Goal: Communication & Community: Answer question/provide support

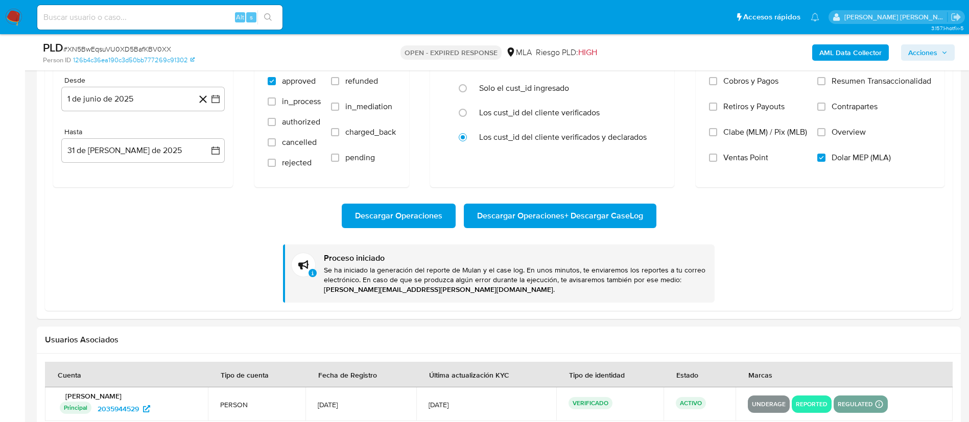
scroll to position [1181, 0]
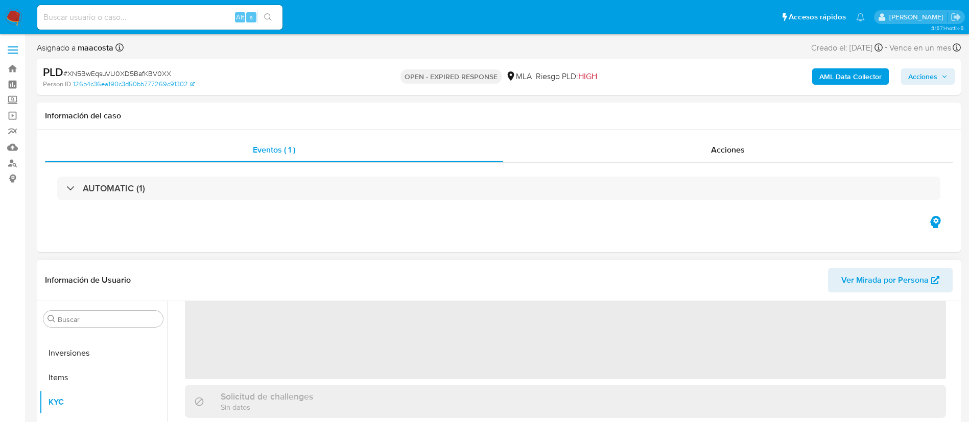
scroll to position [121, 0]
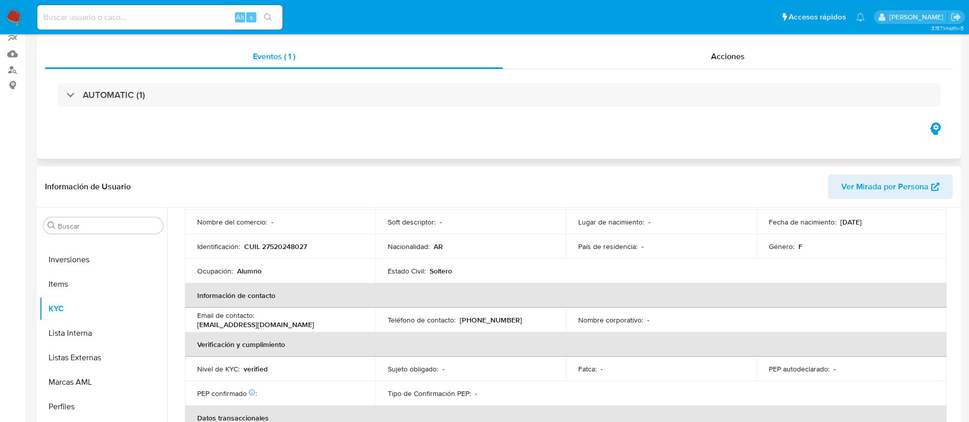
select select "10"
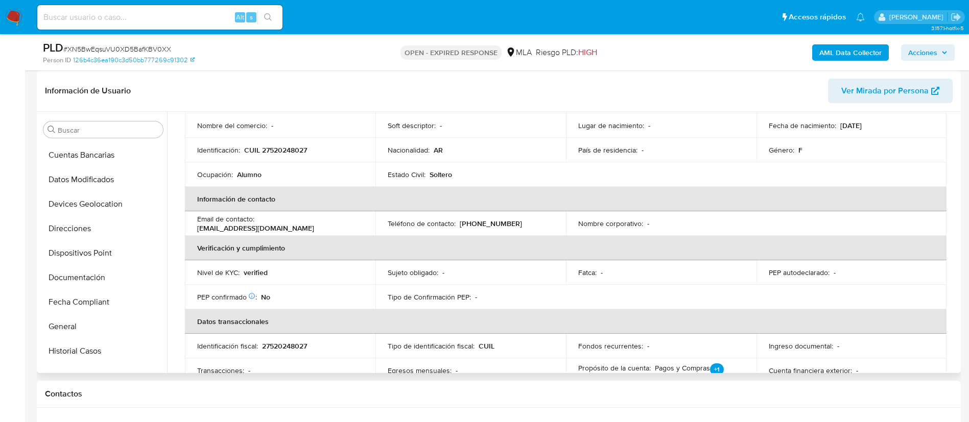
scroll to position [0, 0]
click at [148, 177] on ul "Anticipos de dinero Aprobadores Archivos adjuntos CBT CVU Cruces y Relaciones C…" at bounding box center [103, 257] width 128 height 230
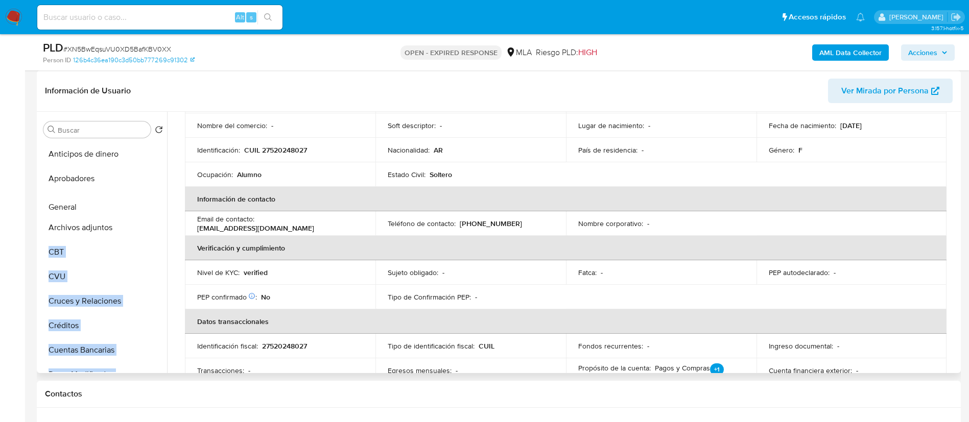
drag, startPoint x: 149, startPoint y: 291, endPoint x: 148, endPoint y: 206, distance: 85.3
click at [148, 206] on ul "Anticipos de dinero Aprobadores Archivos adjuntos CBT CVU Cruces y Relaciones C…" at bounding box center [103, 257] width 128 height 230
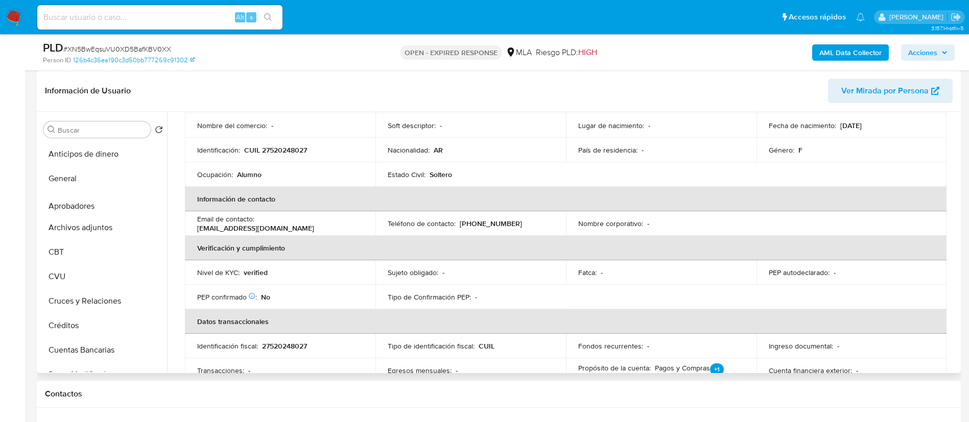
drag, startPoint x: 151, startPoint y: 174, endPoint x: 155, endPoint y: 204, distance: 30.9
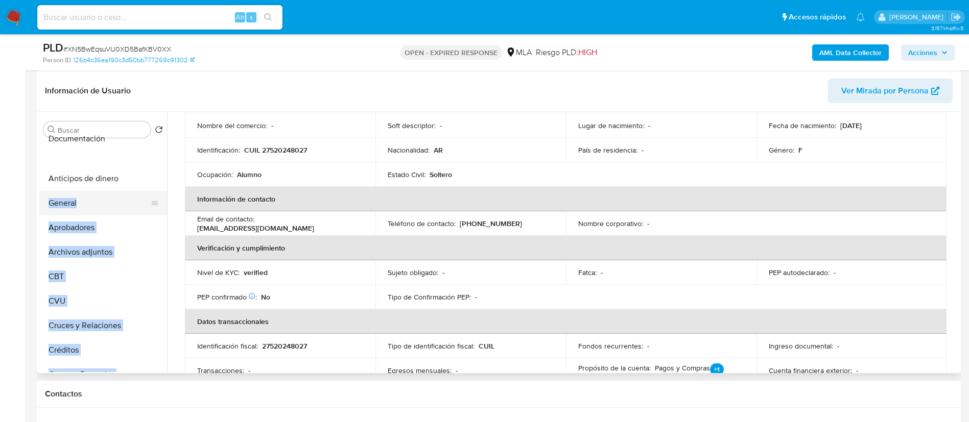
scroll to position [1, 0]
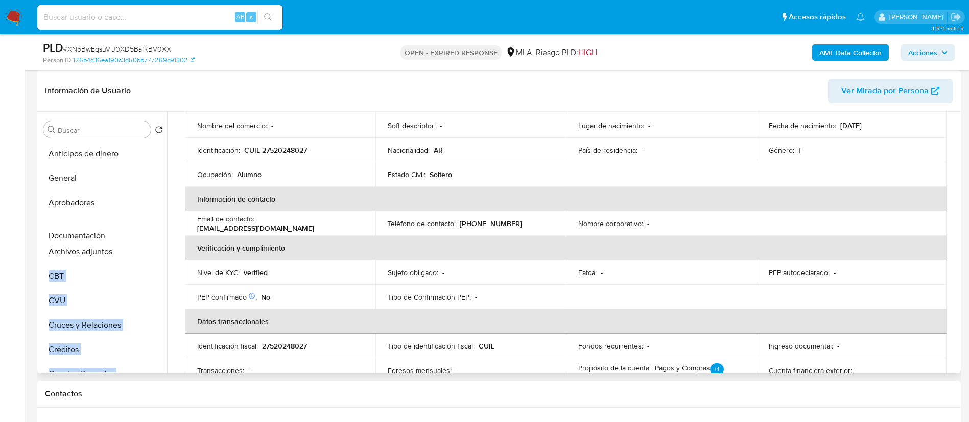
drag, startPoint x: 150, startPoint y: 286, endPoint x: 136, endPoint y: 237, distance: 50.9
click at [136, 237] on ul "Anticipos de dinero General Aprobadores Archivos adjuntos CBT CVU Cruces y Rela…" at bounding box center [103, 257] width 128 height 230
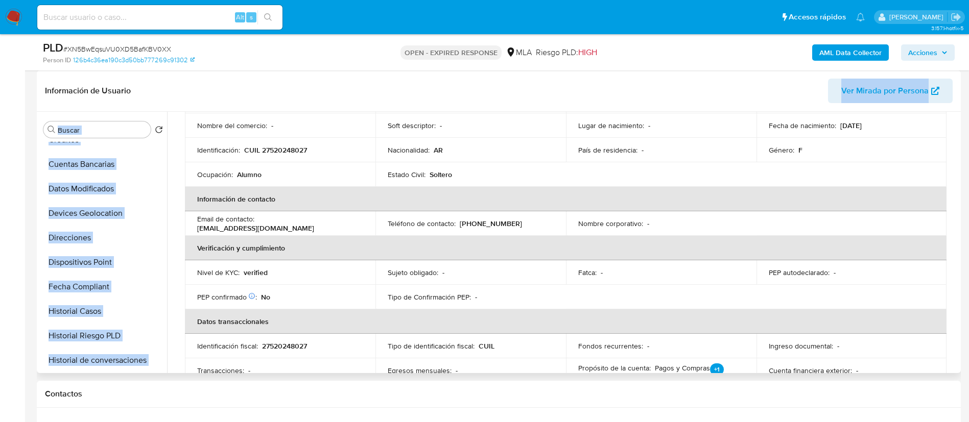
scroll to position [0, 0]
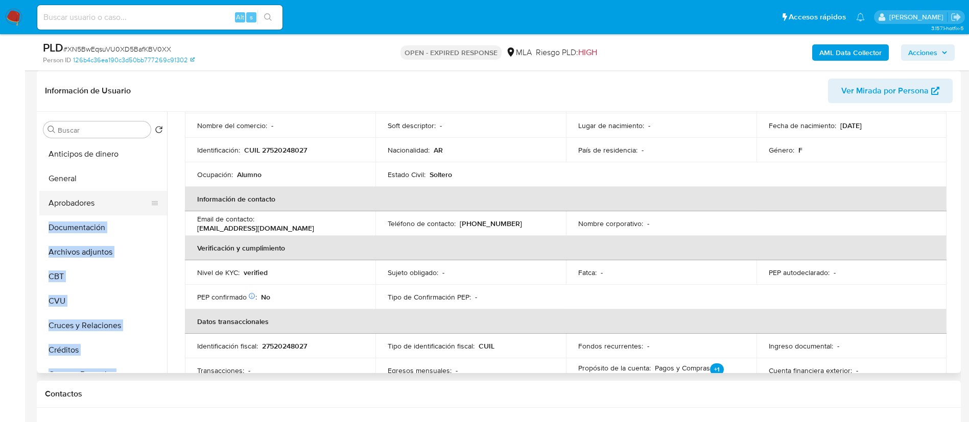
drag, startPoint x: 151, startPoint y: 218, endPoint x: 152, endPoint y: 209, distance: 8.2
click at [152, 209] on ul "Anticipos de dinero General Aprobadores Documentación Archivos adjuntos CBT CVU…" at bounding box center [103, 257] width 128 height 230
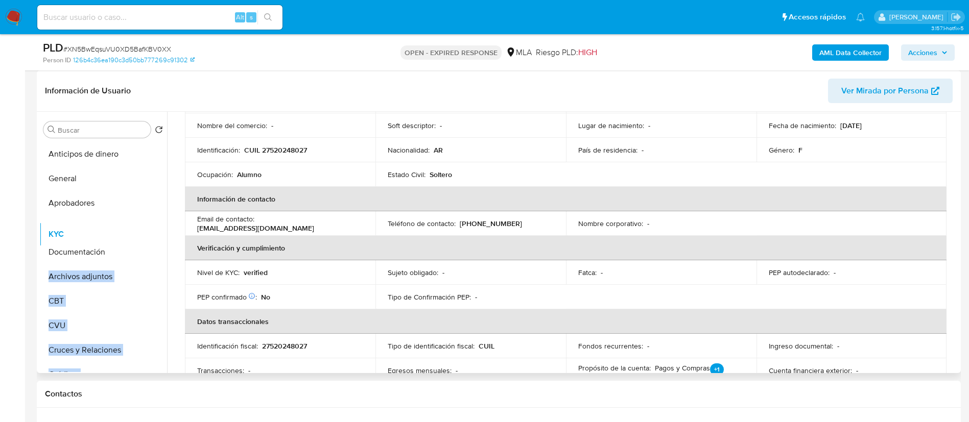
drag, startPoint x: 152, startPoint y: 217, endPoint x: 154, endPoint y: 238, distance: 21.5
click at [154, 238] on ul "Anticipos de dinero General Aprobadores Documentación Archivos adjuntos CBT CVU…" at bounding box center [103, 257] width 128 height 230
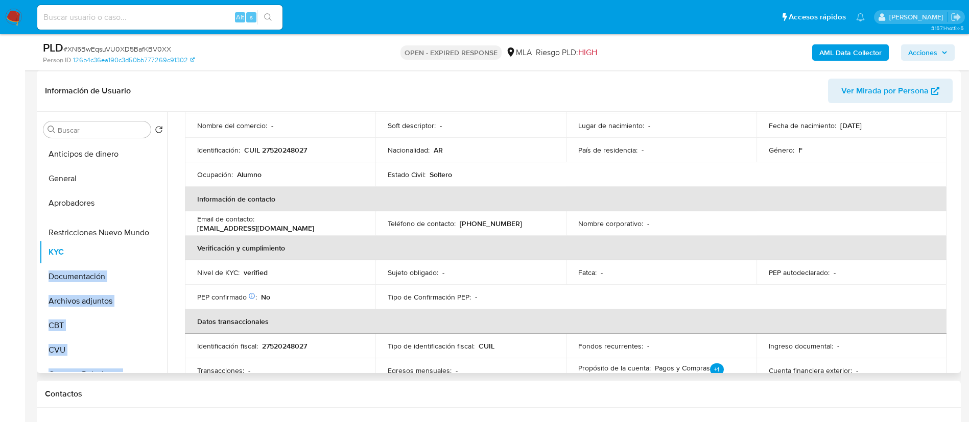
drag, startPoint x: 152, startPoint y: 334, endPoint x: 135, endPoint y: 231, distance: 104.0
click at [135, 231] on ul "Anticipos de dinero General Aprobadores KYC Documentación Archivos adjuntos CBT…" at bounding box center [103, 257] width 128 height 230
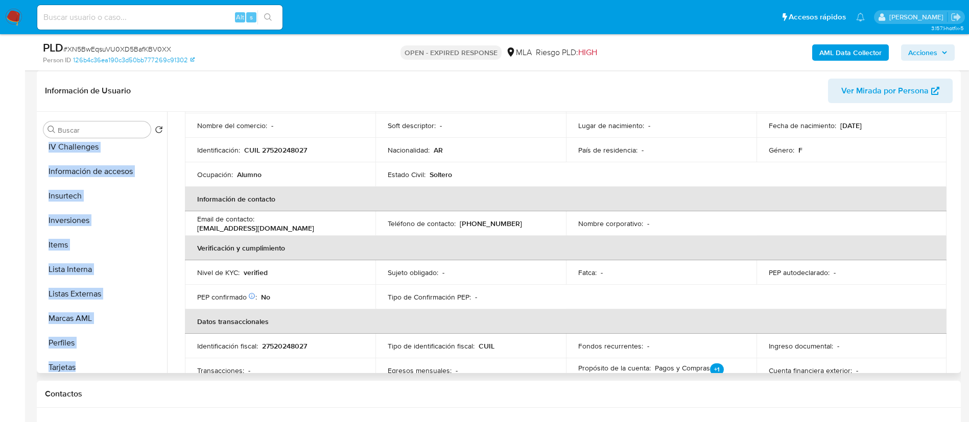
scroll to position [505, 0]
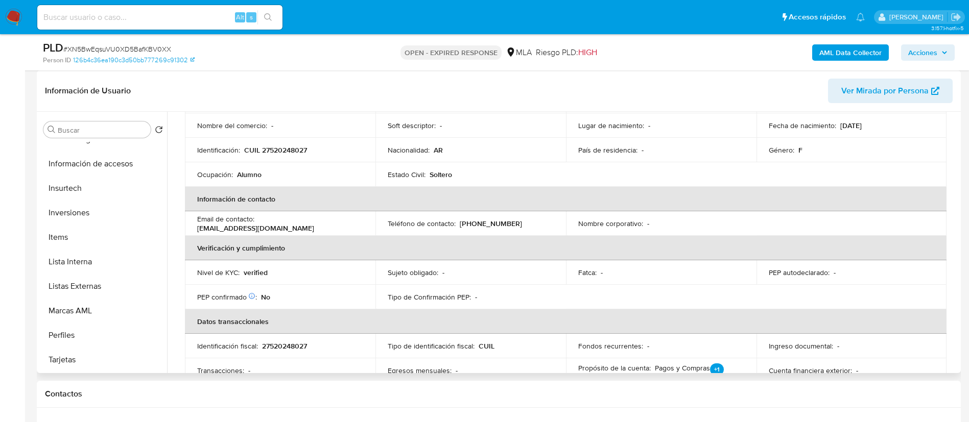
click at [205, 241] on th "Verificación y cumplimiento" at bounding box center [566, 248] width 762 height 25
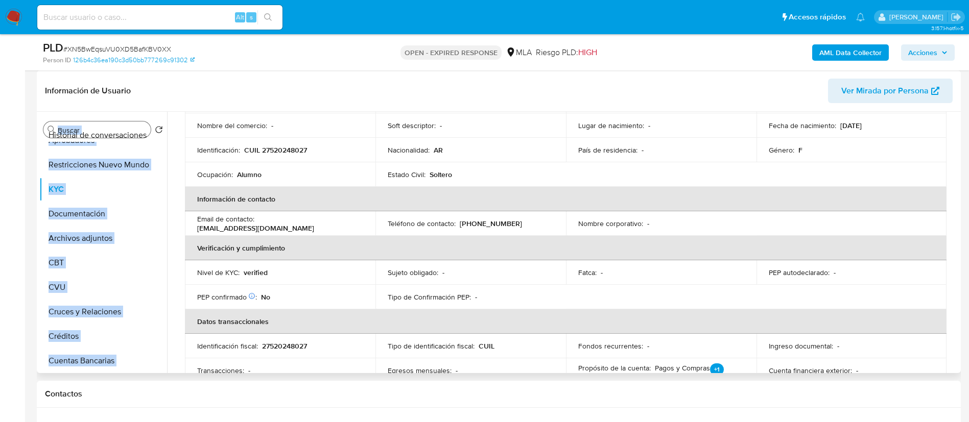
scroll to position [0, 0]
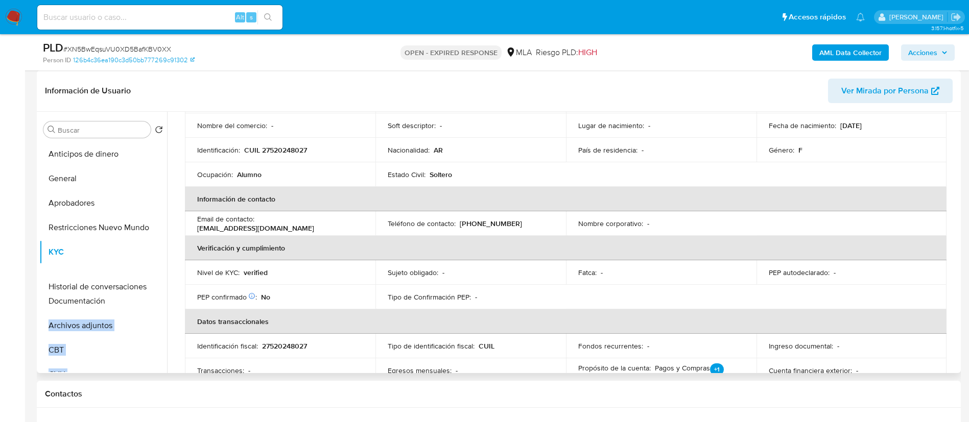
drag, startPoint x: 151, startPoint y: 273, endPoint x: 145, endPoint y: 285, distance: 13.3
click at [145, 285] on ul "Anticipos de dinero General Aprobadores Restricciones Nuevo Mundo KYC Documenta…" at bounding box center [103, 257] width 128 height 230
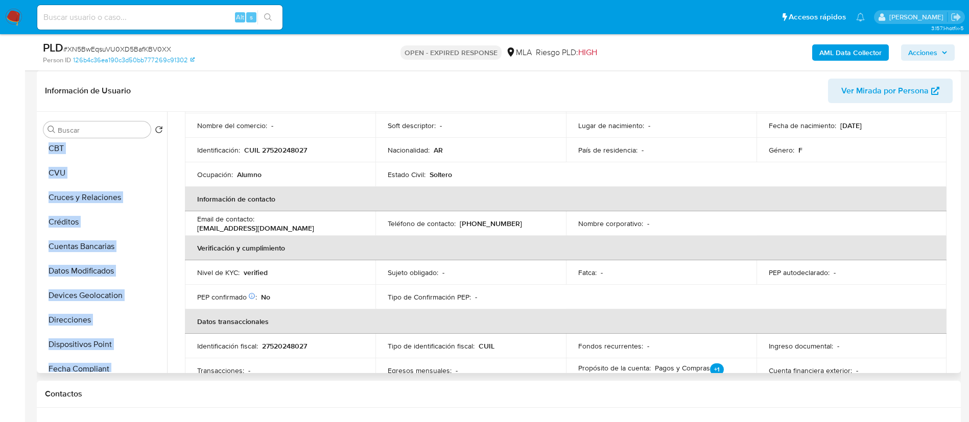
scroll to position [202, 0]
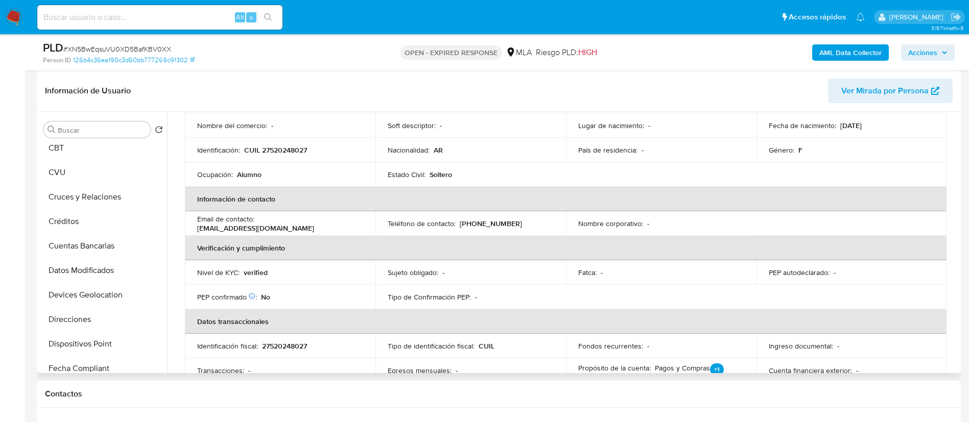
click at [206, 256] on th "Verificación y cumplimiento" at bounding box center [566, 248] width 762 height 25
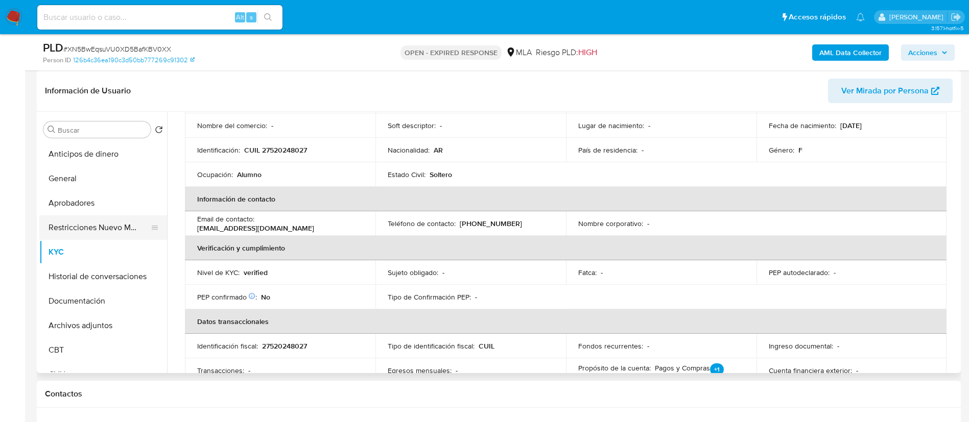
drag, startPoint x: 144, startPoint y: 256, endPoint x: 148, endPoint y: 223, distance: 33.5
click at [148, 223] on ul "Anticipos de dinero General Aprobadores Restricciones Nuevo Mundo KYC Historial…" at bounding box center [103, 257] width 128 height 230
drag, startPoint x: 150, startPoint y: 247, endPoint x: 145, endPoint y: 210, distance: 36.6
click at [145, 210] on ul "Anticipos de dinero General Aprobadores Restricciones Nuevo Mundo KYC Historial…" at bounding box center [103, 257] width 128 height 230
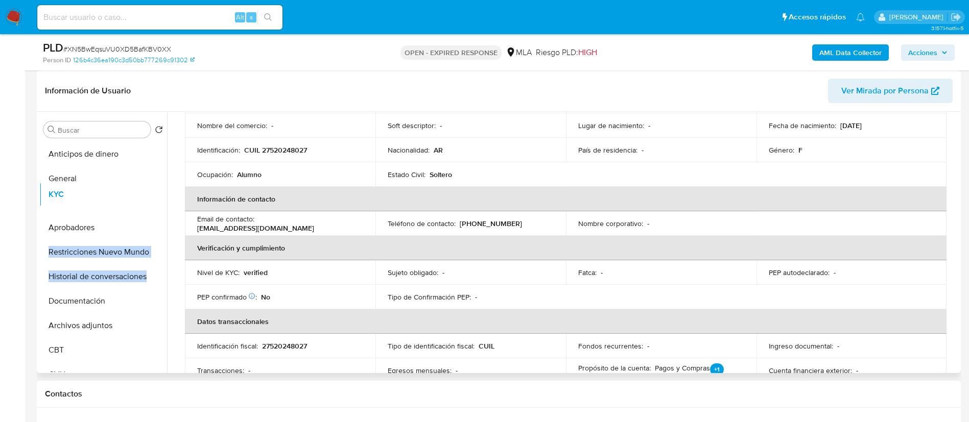
drag, startPoint x: 147, startPoint y: 252, endPoint x: 148, endPoint y: 194, distance: 58.2
click at [148, 194] on ul "Anticipos de dinero General Aprobadores Restricciones Nuevo Mundo KYC Historial…" at bounding box center [103, 257] width 128 height 230
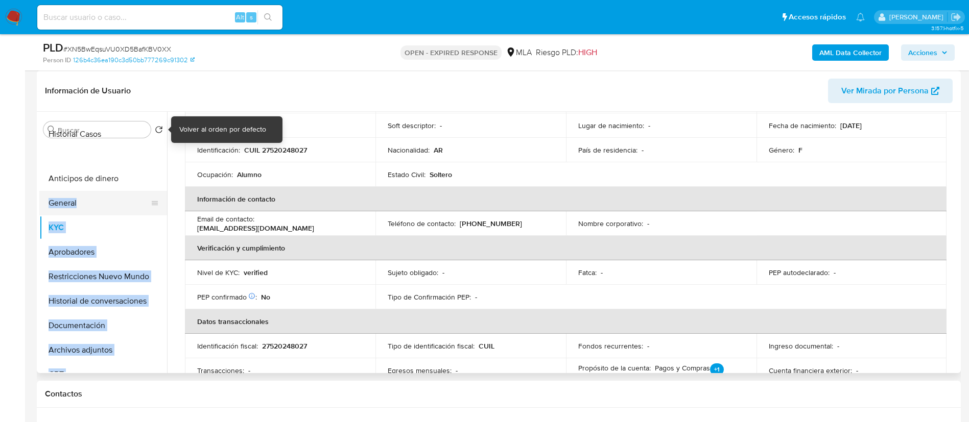
scroll to position [1, 0]
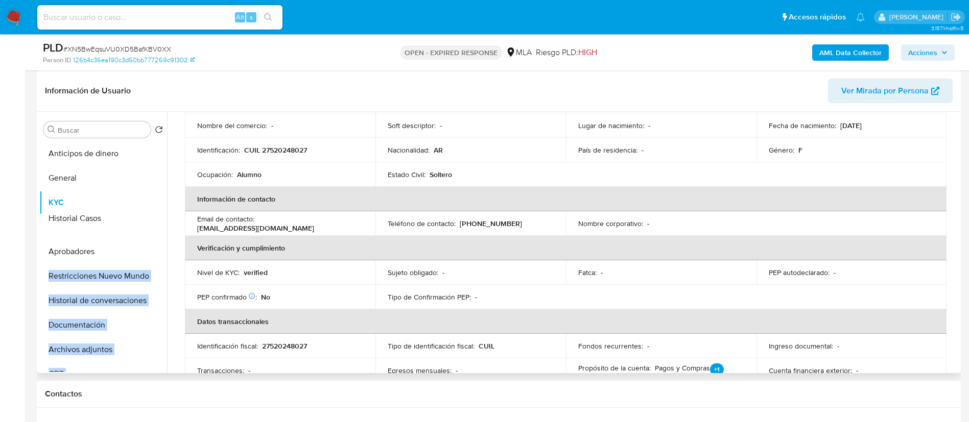
drag, startPoint x: 151, startPoint y: 284, endPoint x: 162, endPoint y: 217, distance: 67.3
click at [162, 217] on ul "Anticipos de dinero General KYC Aprobadores Restricciones Nuevo Mundo Historial…" at bounding box center [103, 257] width 128 height 230
click at [144, 222] on ul "Anticipos de dinero General KYC Historial Casos Aprobadores Restricciones Nuevo…" at bounding box center [103, 257] width 128 height 230
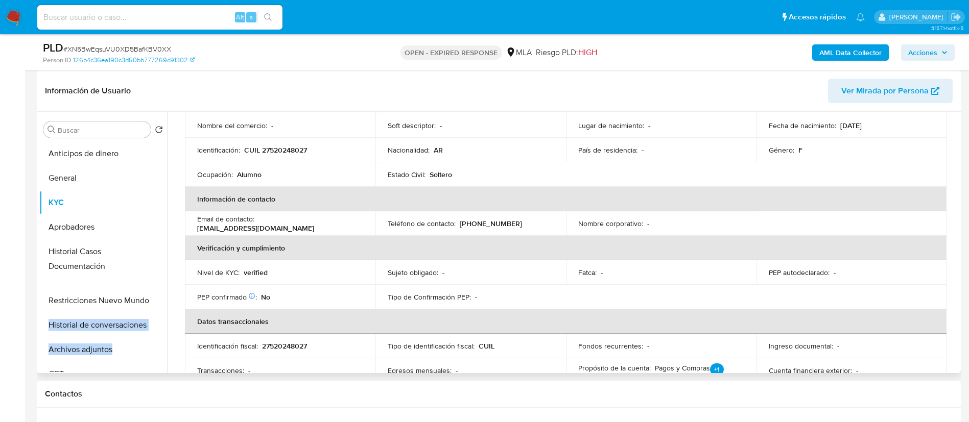
drag, startPoint x: 151, startPoint y: 327, endPoint x: 150, endPoint y: 269, distance: 58.8
click at [150, 269] on ul "Anticipos de dinero General KYC Aprobadores Historial Casos Restricciones Nuevo…" at bounding box center [103, 257] width 128 height 230
click at [201, 306] on td "PEP confirmado Obtenido de listas internas : No" at bounding box center [280, 297] width 191 height 25
drag, startPoint x: 150, startPoint y: 349, endPoint x: 158, endPoint y: 296, distance: 54.2
click at [158, 296] on ul "Anticipos de dinero General KYC Aprobadores Historial Casos Documentación Restr…" at bounding box center [103, 257] width 128 height 230
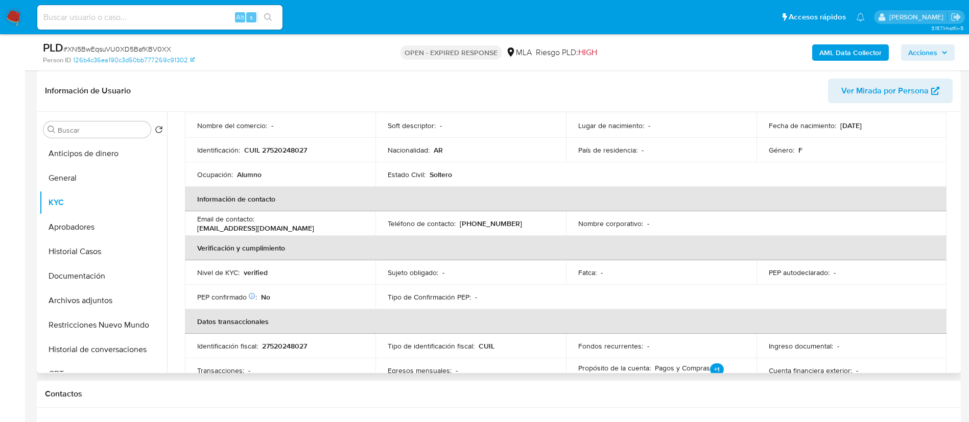
click at [201, 293] on p "PEP confirmado Obtenido de listas internas :" at bounding box center [227, 297] width 60 height 9
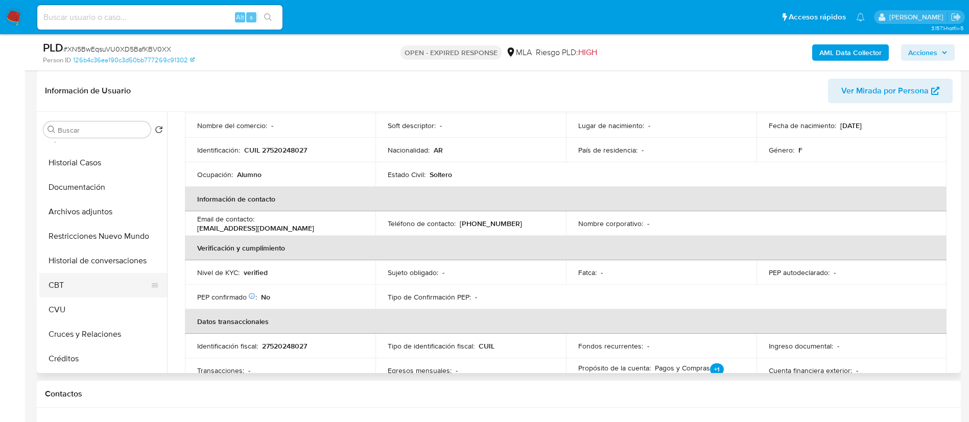
scroll to position [0, 0]
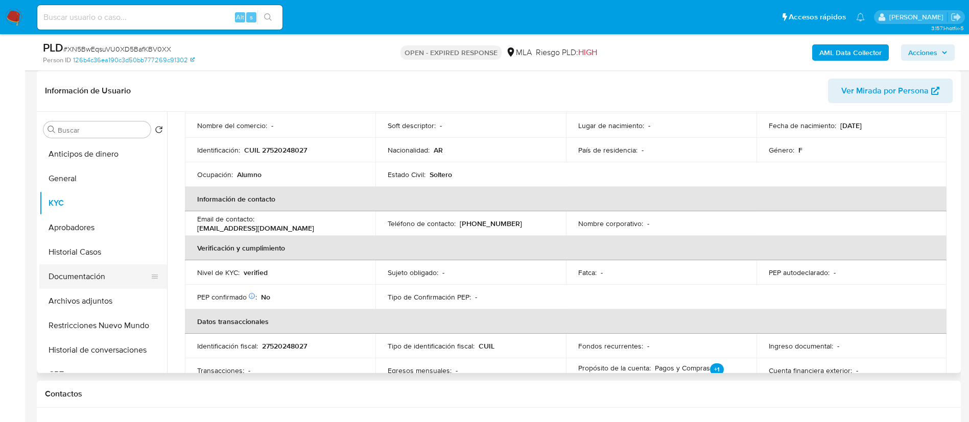
click at [80, 280] on button "Documentación" at bounding box center [99, 277] width 120 height 25
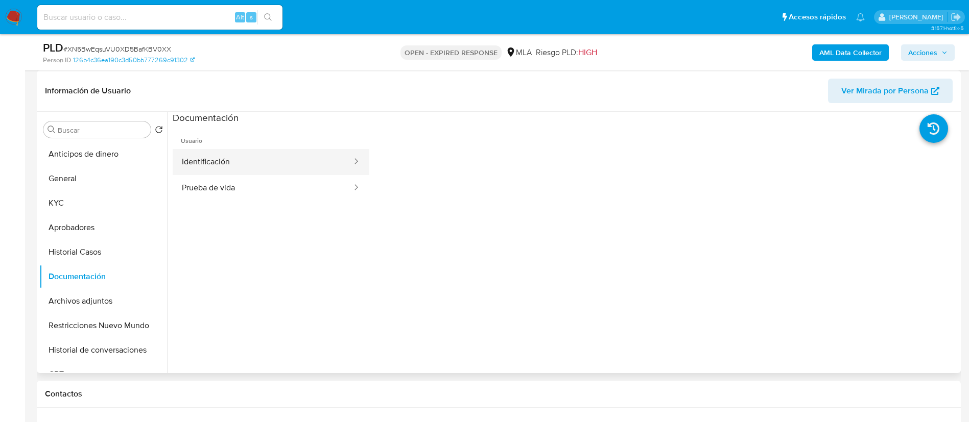
click at [204, 159] on button "Identificación" at bounding box center [263, 162] width 180 height 26
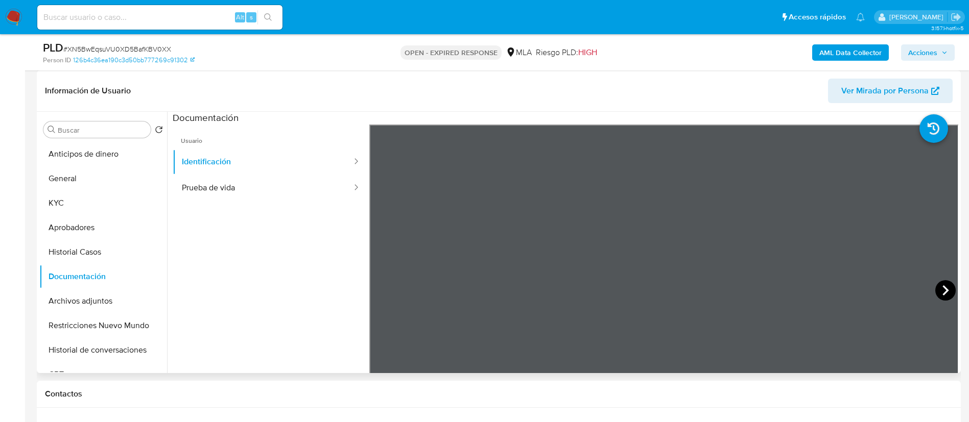
click at [935, 295] on icon at bounding box center [945, 290] width 20 height 20
click at [102, 181] on button "General" at bounding box center [99, 179] width 120 height 25
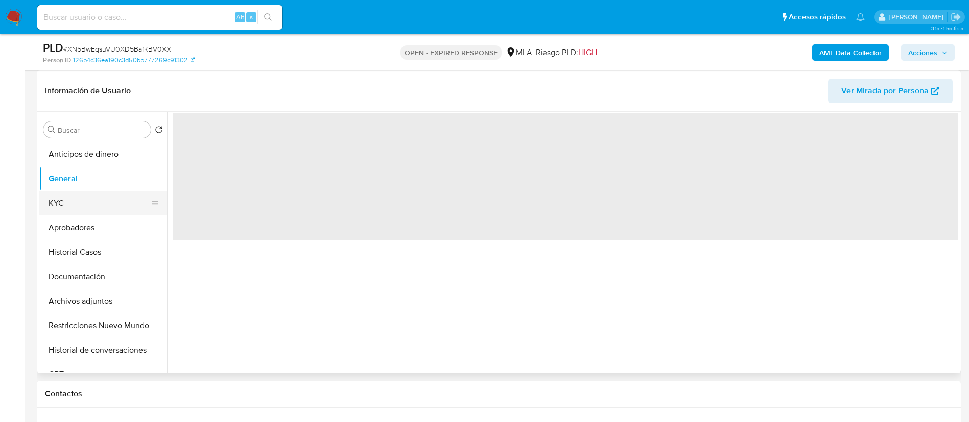
click at [76, 206] on button "KYC" at bounding box center [99, 203] width 120 height 25
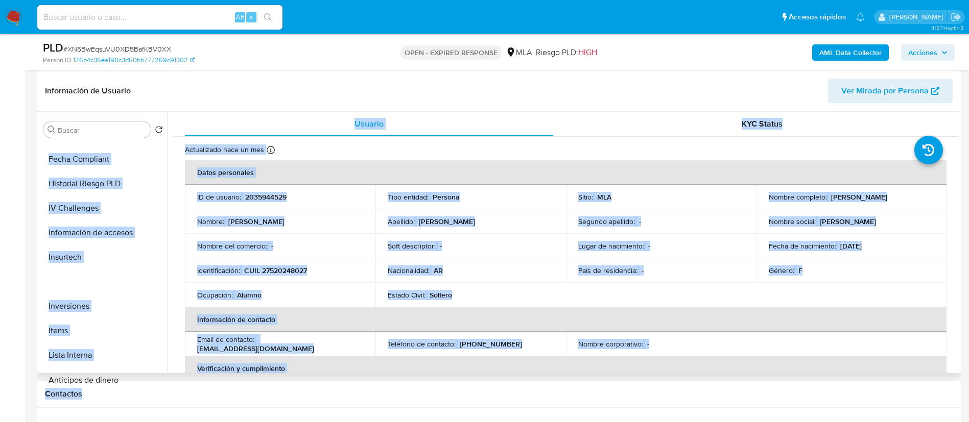
scroll to position [478, 0]
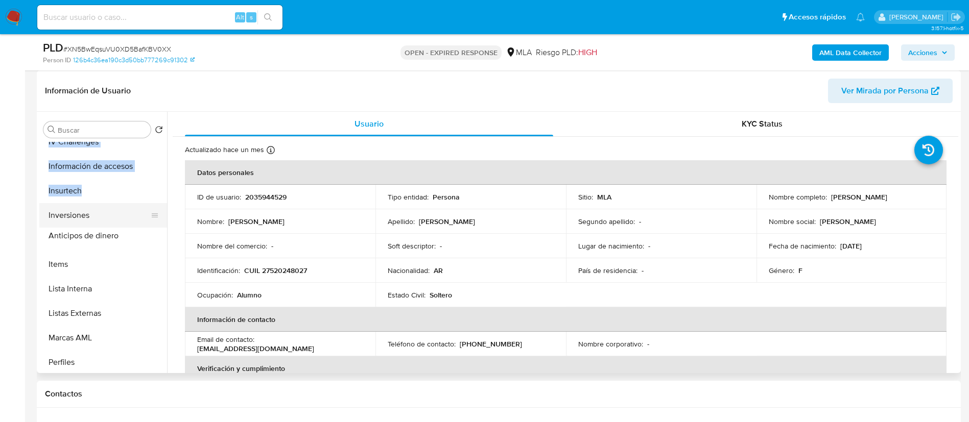
drag, startPoint x: 148, startPoint y: 154, endPoint x: 142, endPoint y: 220, distance: 65.7
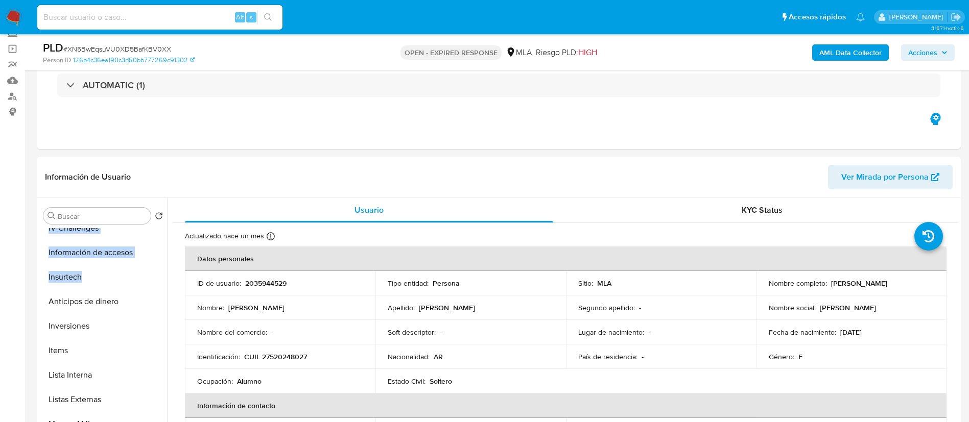
scroll to position [67, 0]
drag, startPoint x: 829, startPoint y: 281, endPoint x: 904, endPoint y: 284, distance: 75.1
click at [904, 284] on div "Nombre completo : Alma Jazmin Tobias" at bounding box center [852, 282] width 166 height 9
copy p "Alma Jazmin Tobias"
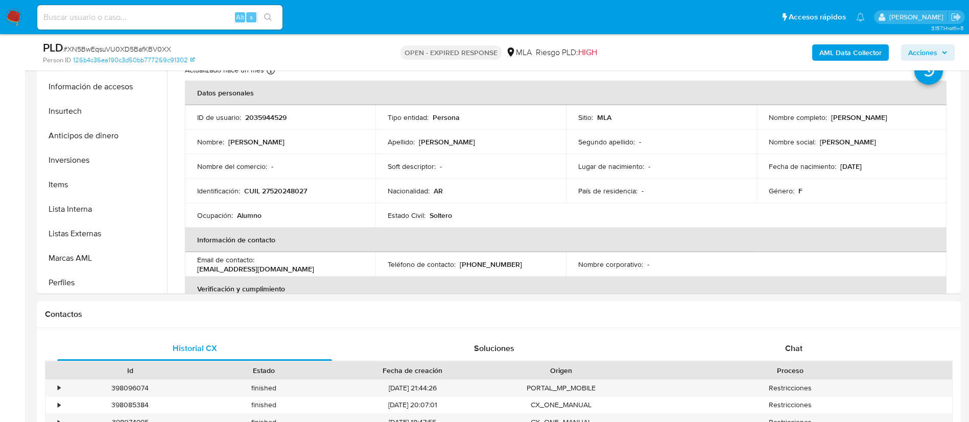
scroll to position [232, 0]
drag, startPoint x: 244, startPoint y: 192, endPoint x: 314, endPoint y: 192, distance: 69.5
click at [314, 192] on div "Identificación : CUIL 27520248027" at bounding box center [280, 191] width 166 height 9
copy p "CUIL 27520248027"
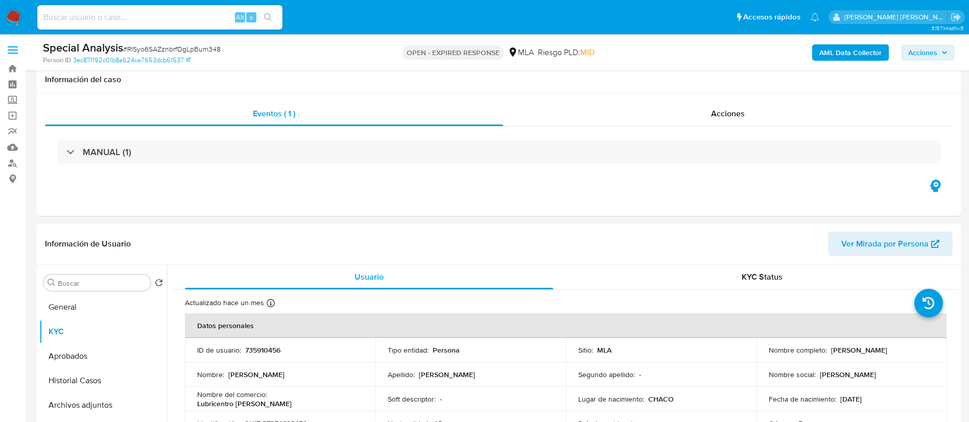
select select "10"
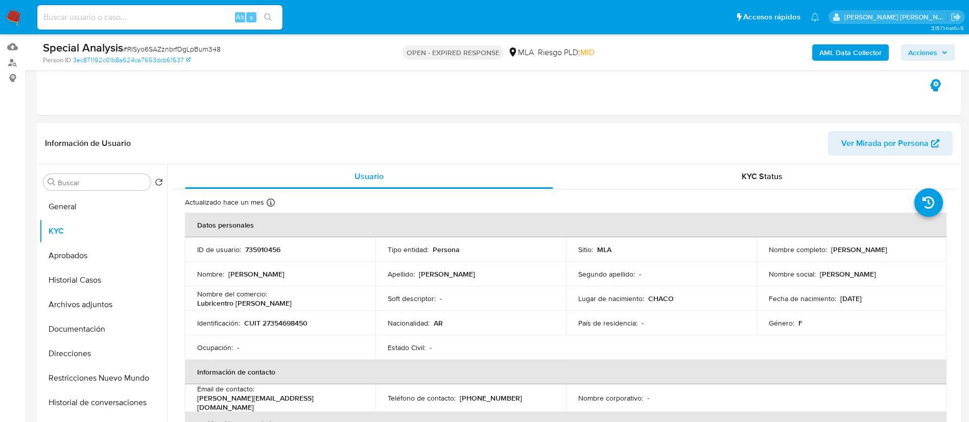
click at [280, 323] on p "CUIT 27354698450" at bounding box center [275, 323] width 63 height 9
copy p "27354698450"
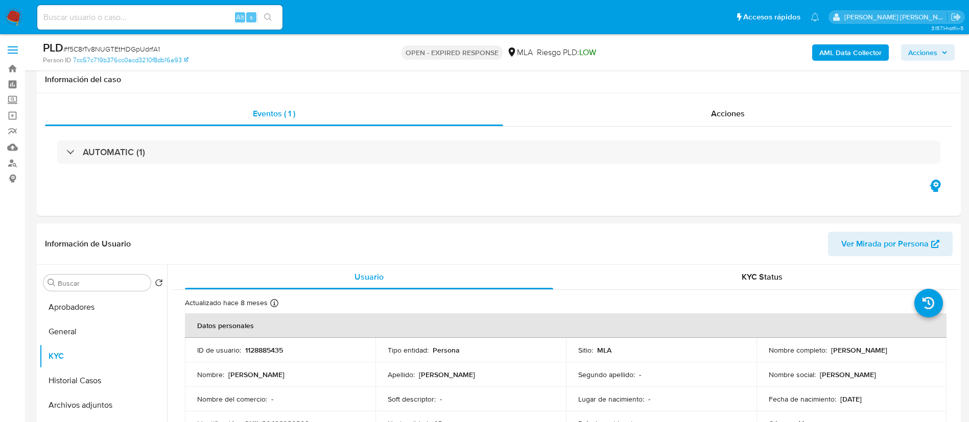
select select "10"
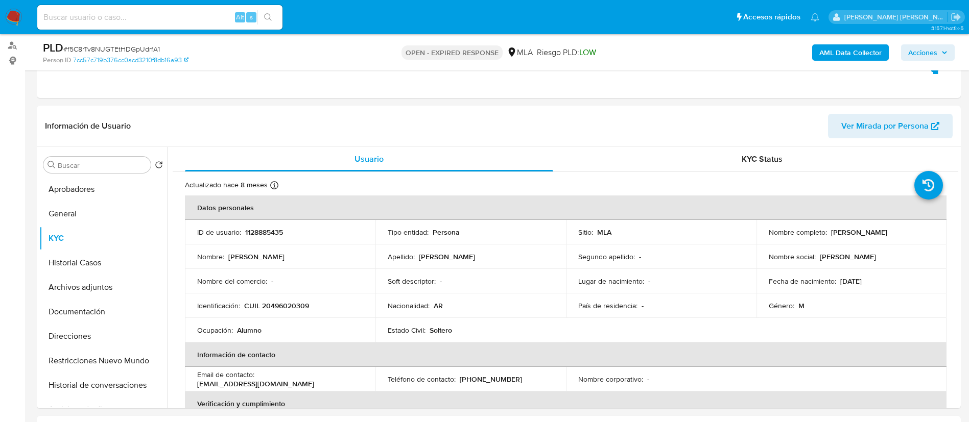
scroll to position [118, 0]
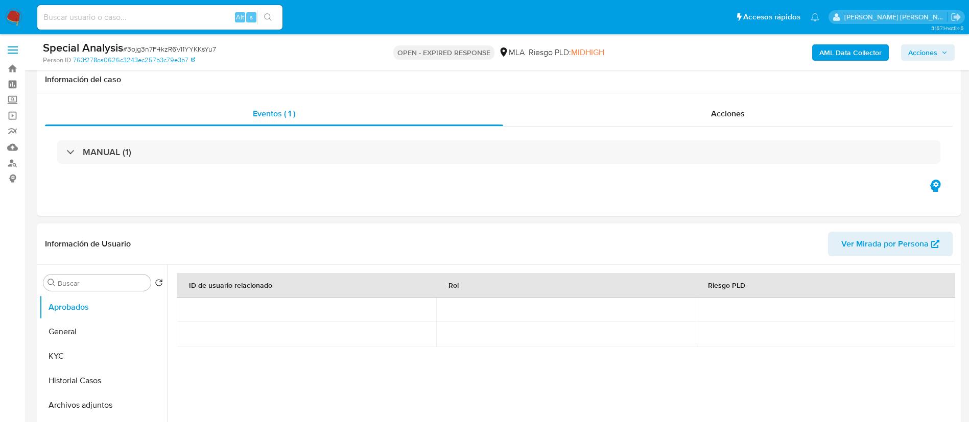
select select "10"
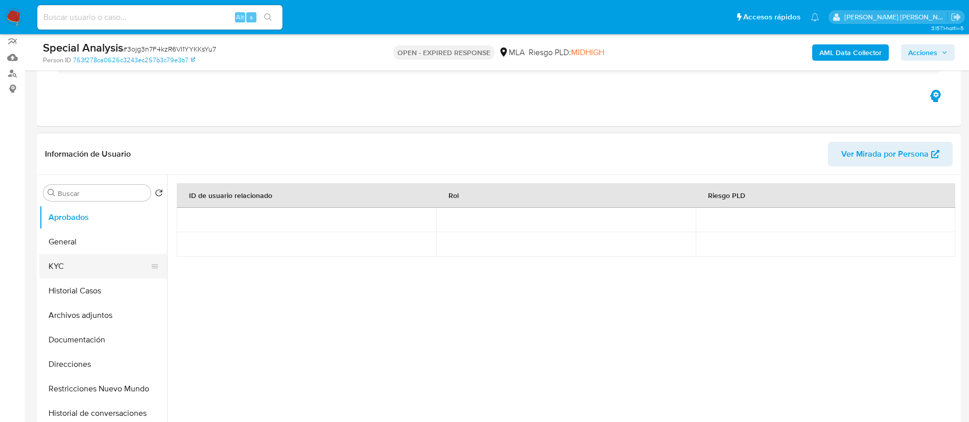
click at [87, 256] on button "KYC" at bounding box center [99, 266] width 120 height 25
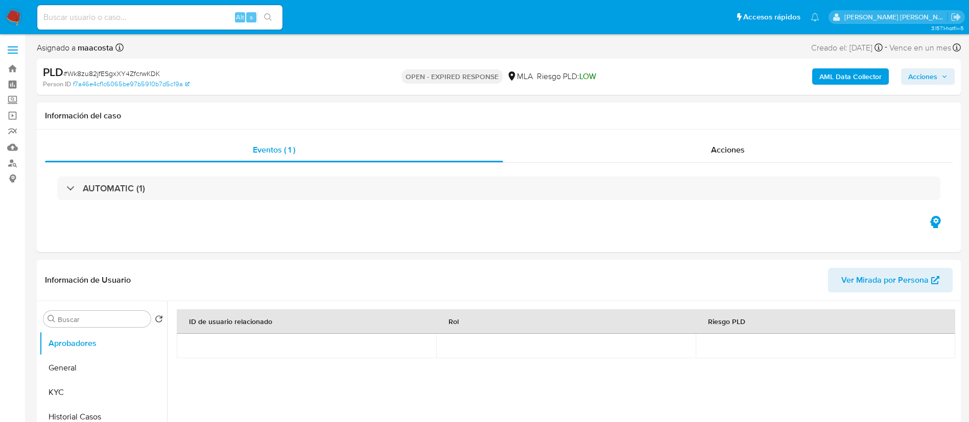
select select "10"
click at [483, 209] on div "AUTOMATIC (1)" at bounding box center [499, 188] width 908 height 51
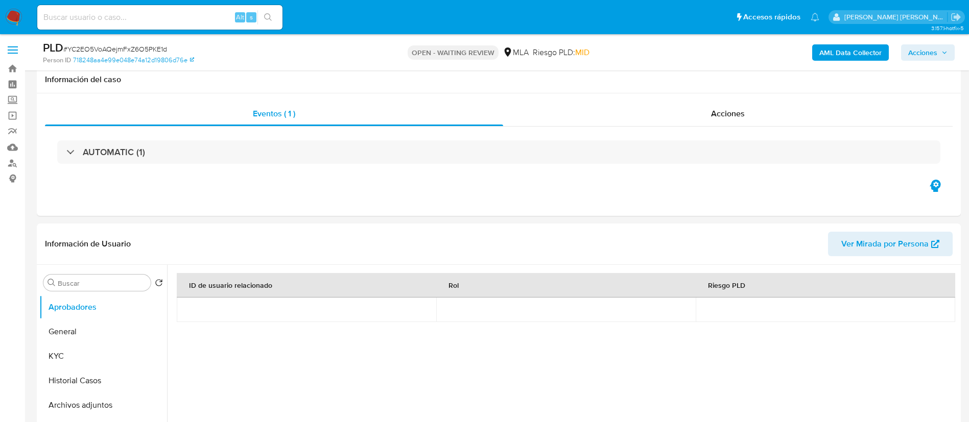
select select "10"
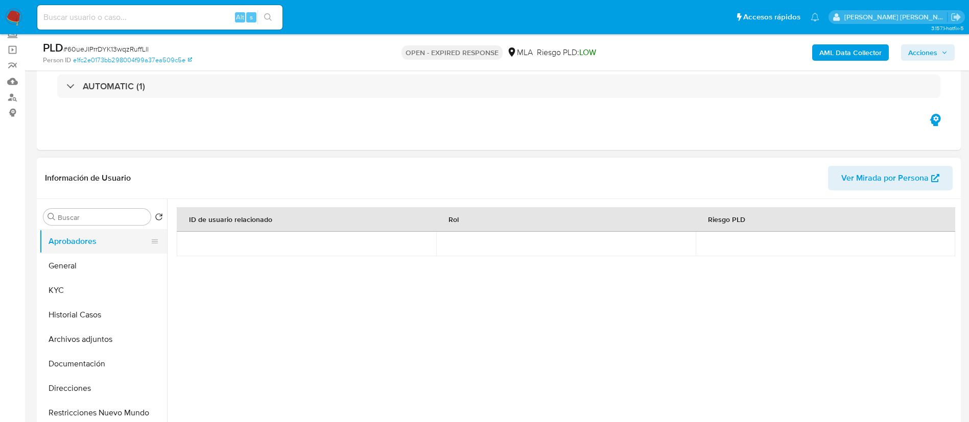
scroll to position [79, 0]
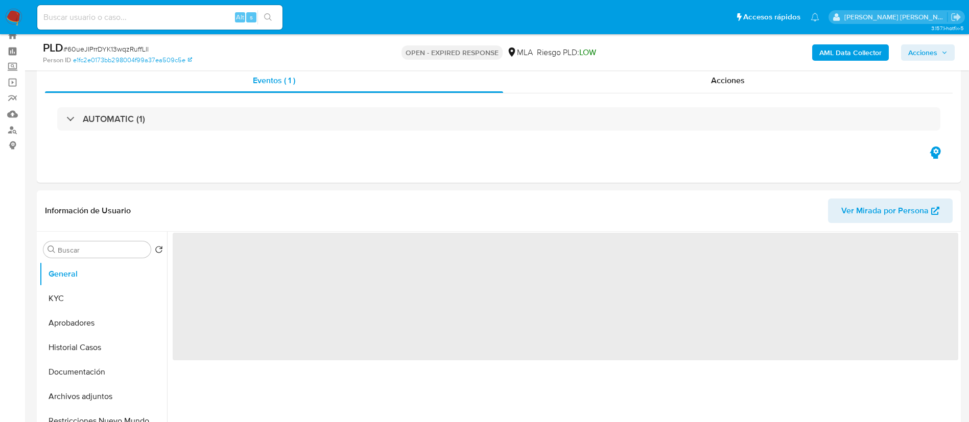
scroll to position [34, 0]
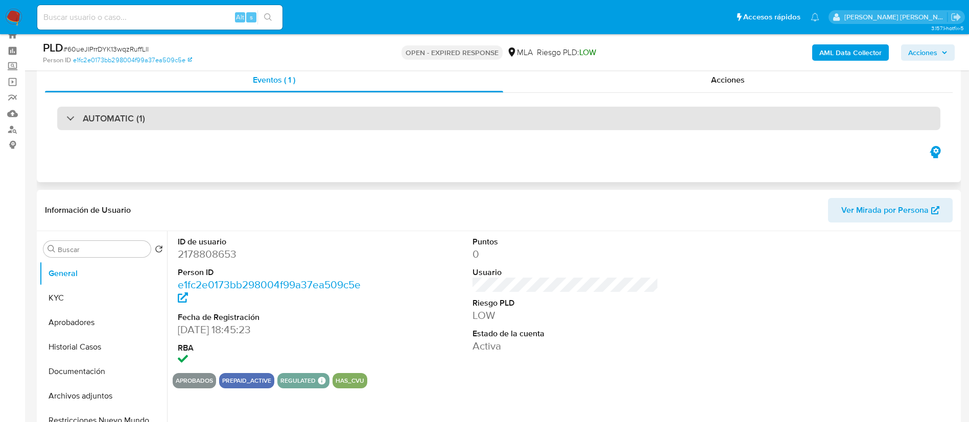
select select "10"
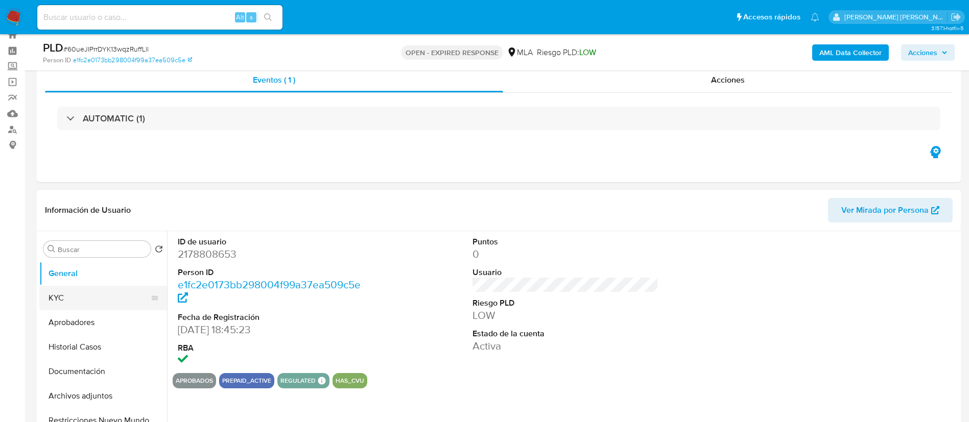
click at [63, 293] on button "KYC" at bounding box center [99, 298] width 120 height 25
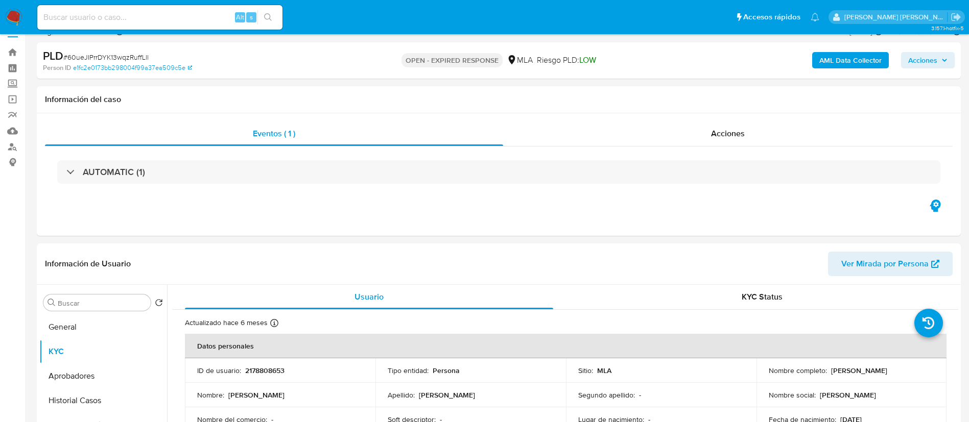
scroll to position [15, 0]
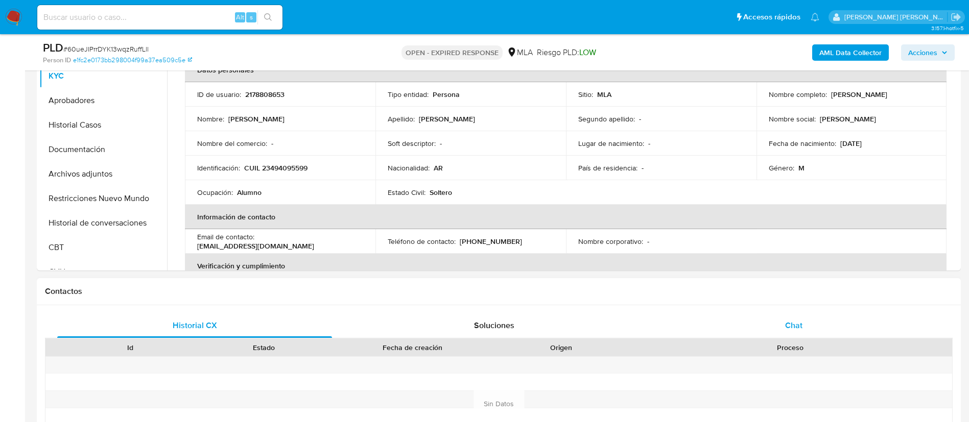
click at [769, 320] on div "Chat" at bounding box center [793, 326] width 275 height 25
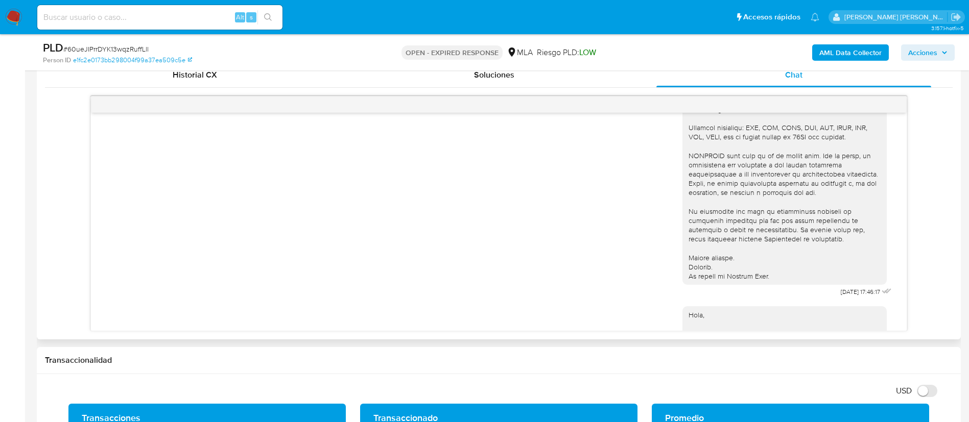
scroll to position [282, 0]
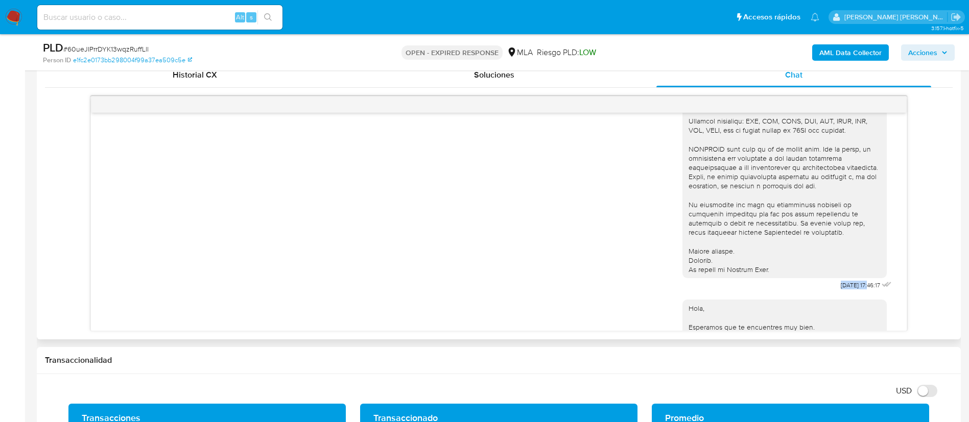
drag, startPoint x: 813, startPoint y: 294, endPoint x: 848, endPoint y: 294, distance: 35.3
click at [848, 293] on div "18/08/2025 17:46:17" at bounding box center [789, 64] width 212 height 457
copy span "18/08/2025"
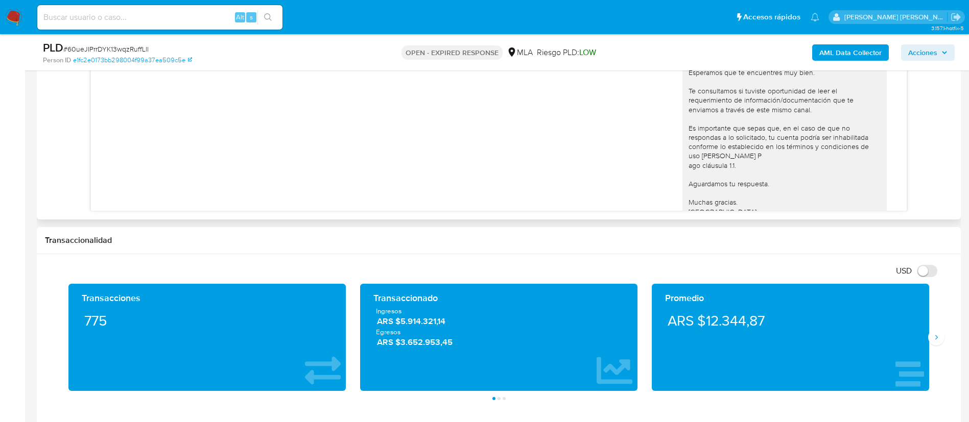
scroll to position [474, 0]
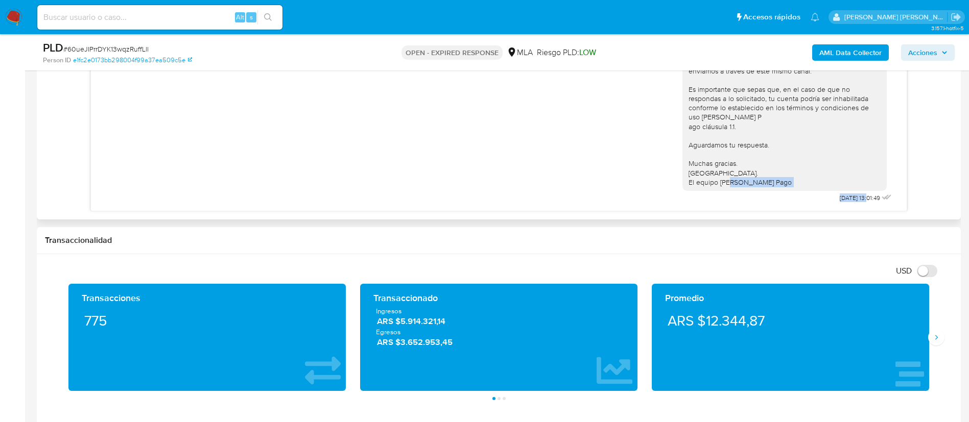
drag, startPoint x: 807, startPoint y: 194, endPoint x: 845, endPoint y: 199, distance: 38.1
click at [845, 199] on div "Hola, Esperamos que te encuentres muy bien. Te consultamos si tuviste oportunid…" at bounding box center [789, 102] width 212 height 206
copy div "22/08/2025"
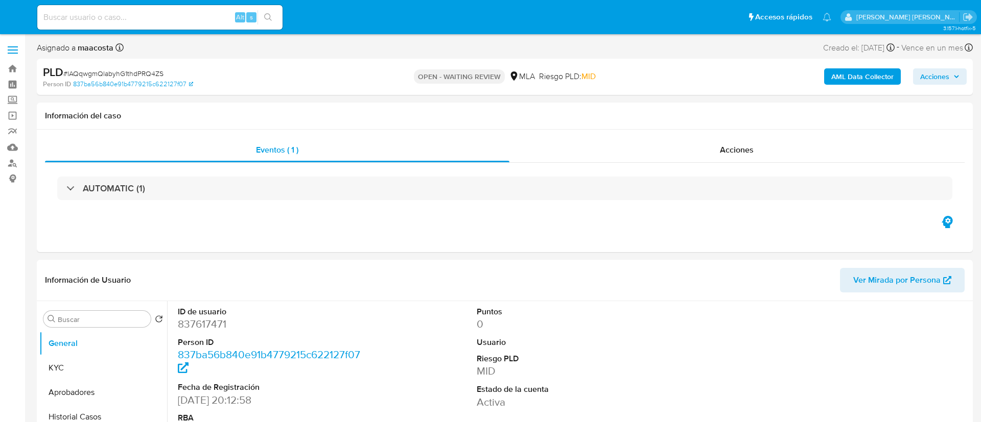
select select "10"
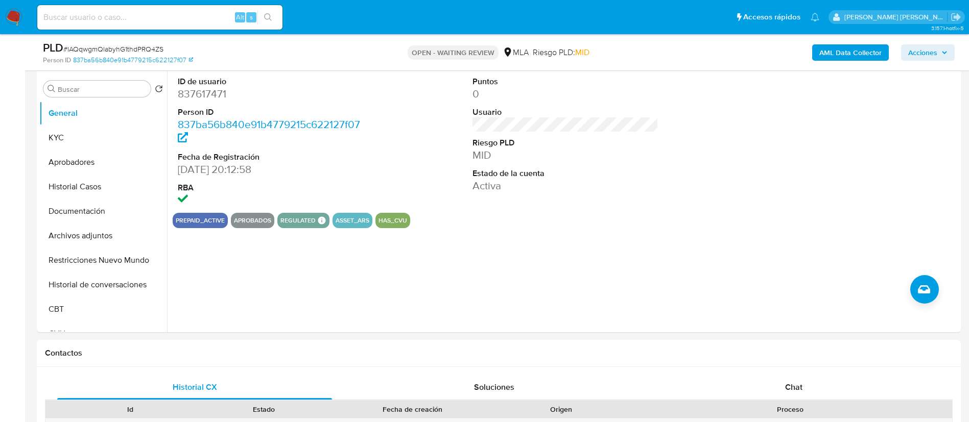
scroll to position [217, 0]
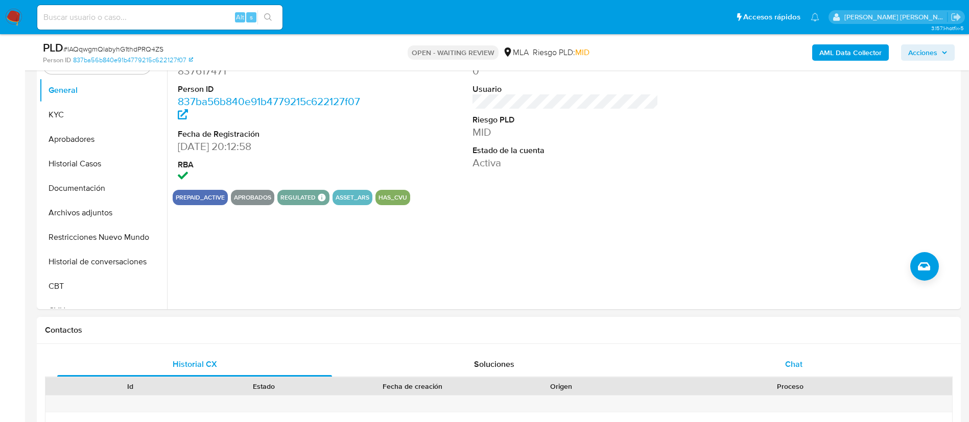
click at [792, 363] on span "Chat" at bounding box center [793, 365] width 17 height 12
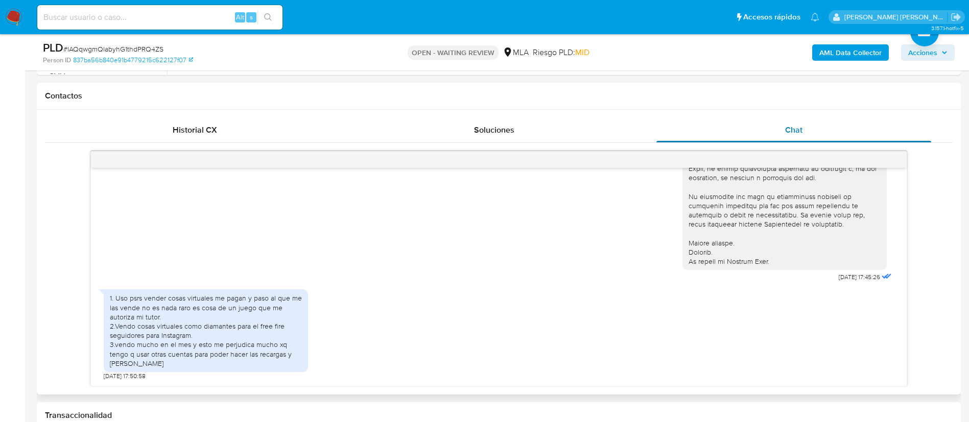
scroll to position [452, 0]
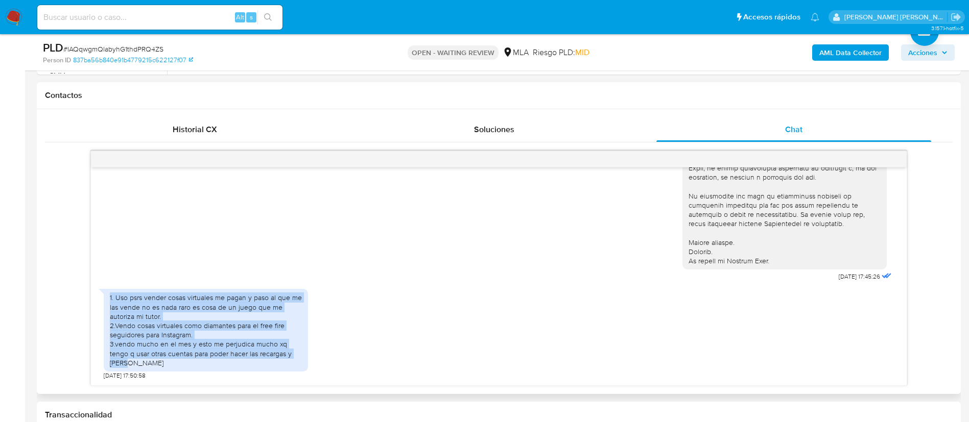
drag, startPoint x: 111, startPoint y: 300, endPoint x: 134, endPoint y: 365, distance: 69.0
click at [134, 365] on div "1. Uso psrs vender cosas virtuales me pagan y paso al que me las vende no es na…" at bounding box center [206, 330] width 192 height 75
copy div "1. Uso psrs vender cosas virtuales me pagan y paso al que me las vende no es na…"
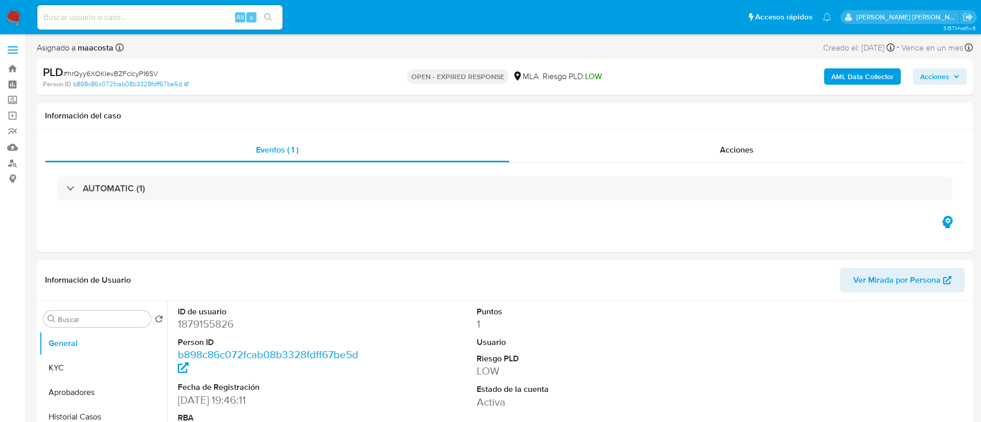
select select "10"
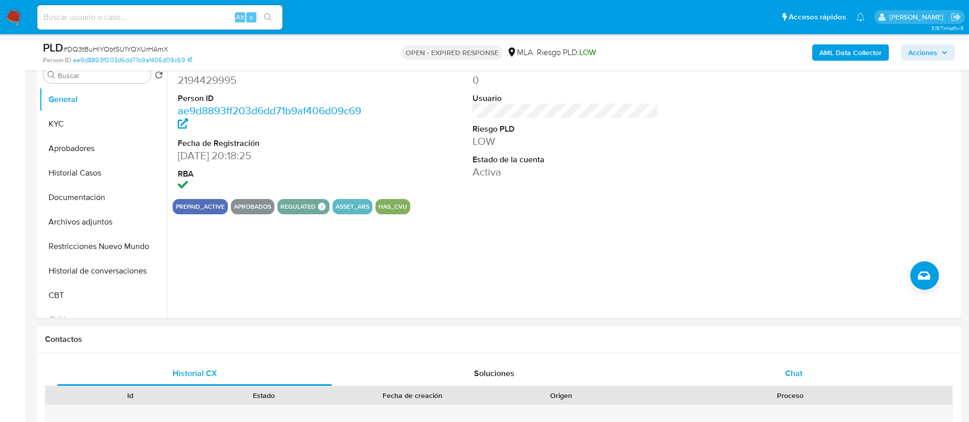
click at [787, 378] on span "Chat" at bounding box center [793, 374] width 17 height 12
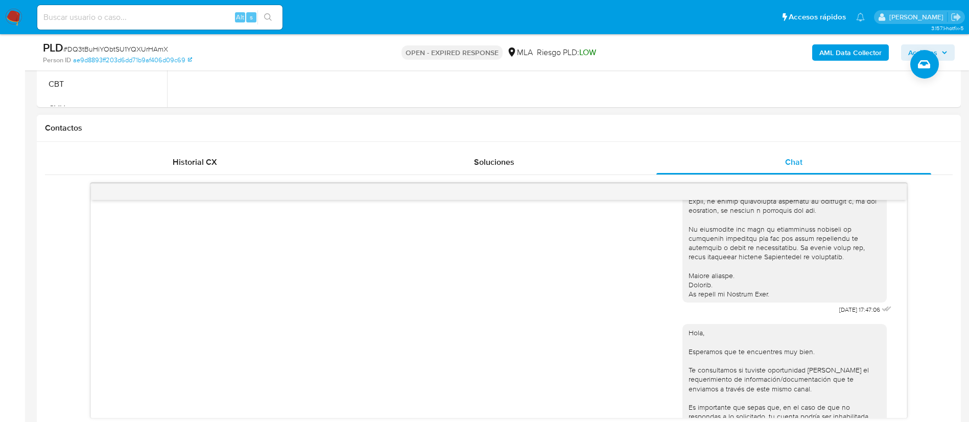
scroll to position [345, 0]
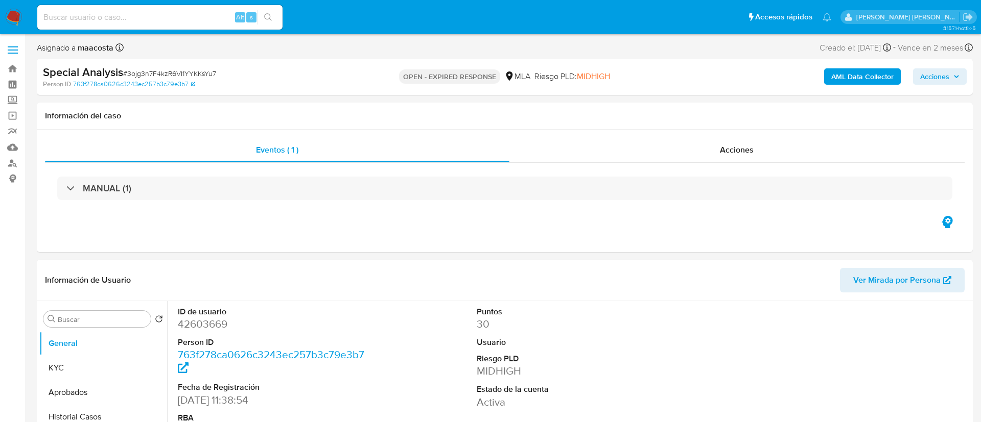
select select "10"
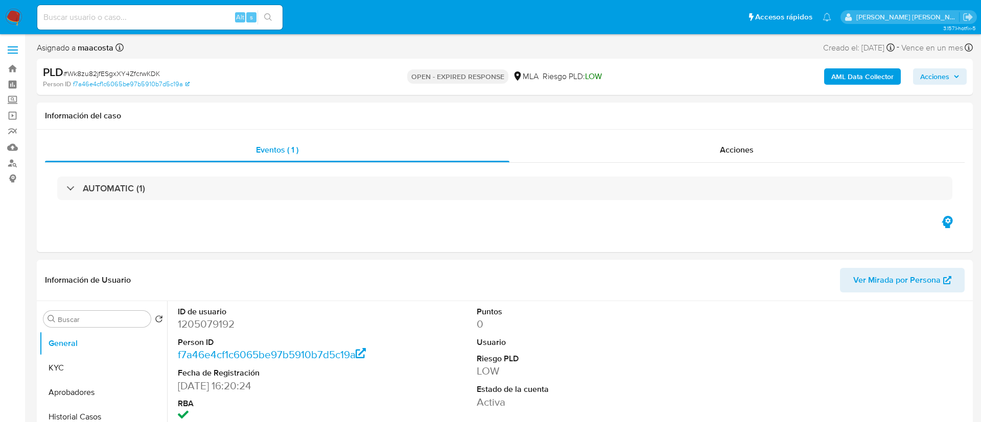
select select "10"
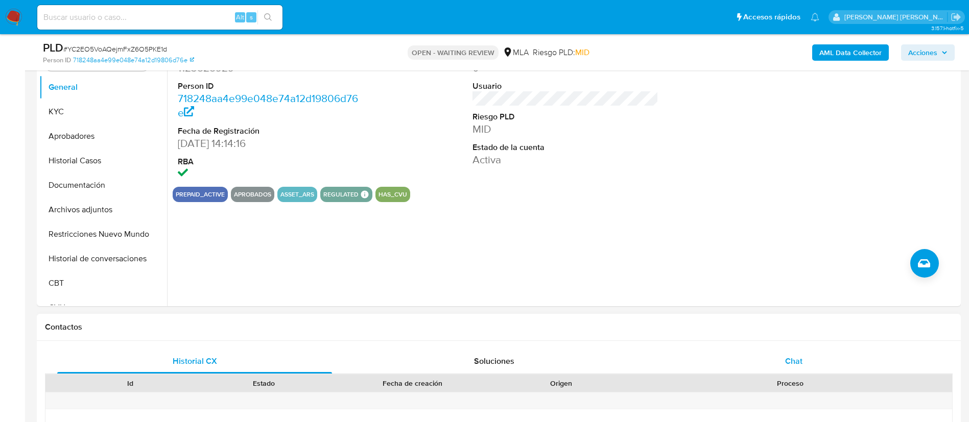
click at [806, 358] on div "Chat" at bounding box center [793, 361] width 275 height 25
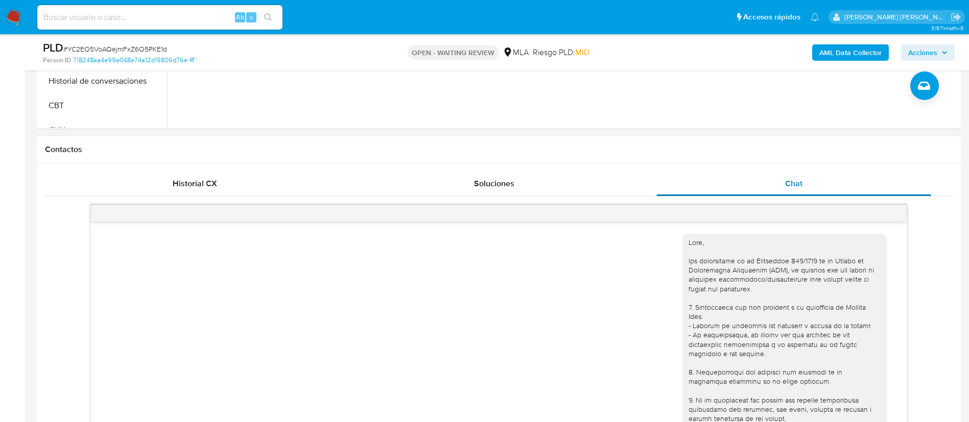
scroll to position [315, 0]
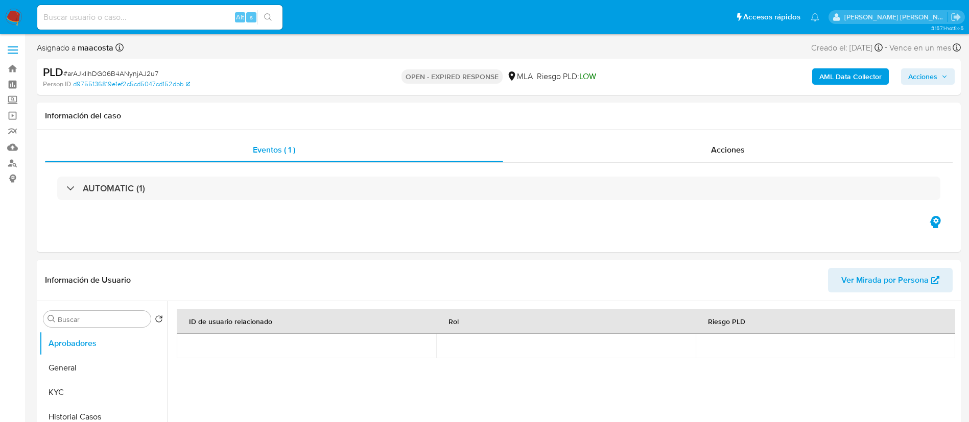
select select "10"
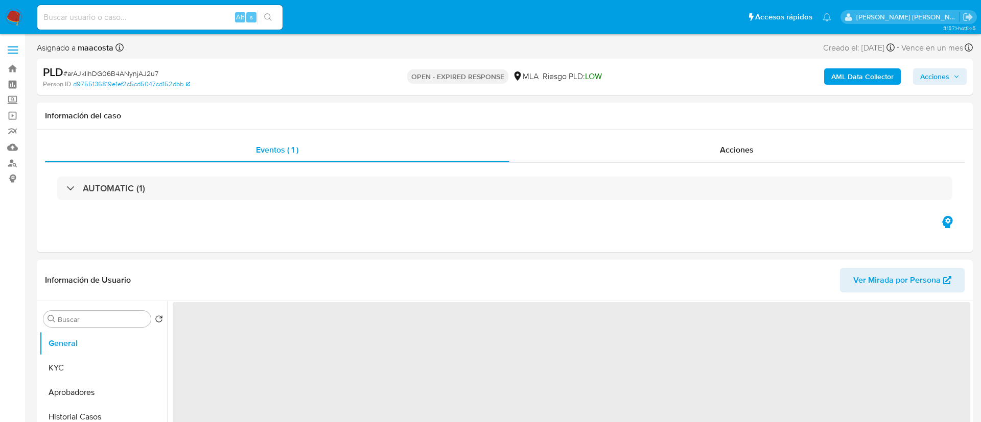
select select "10"
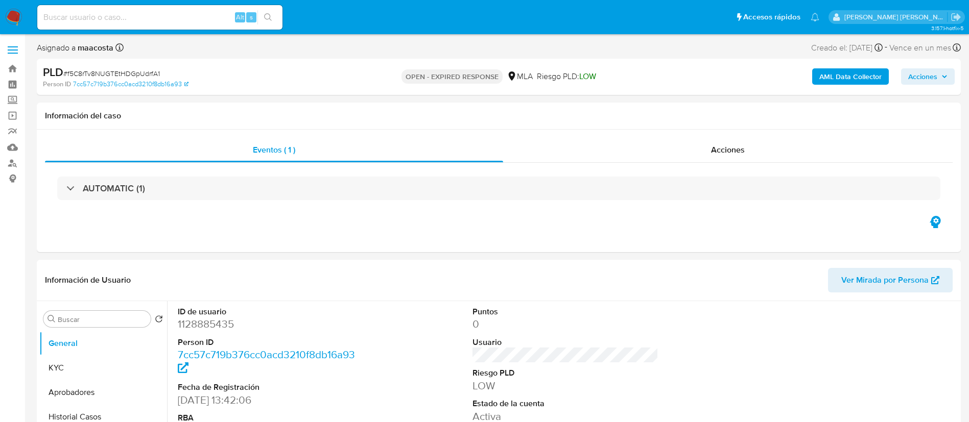
select select "10"
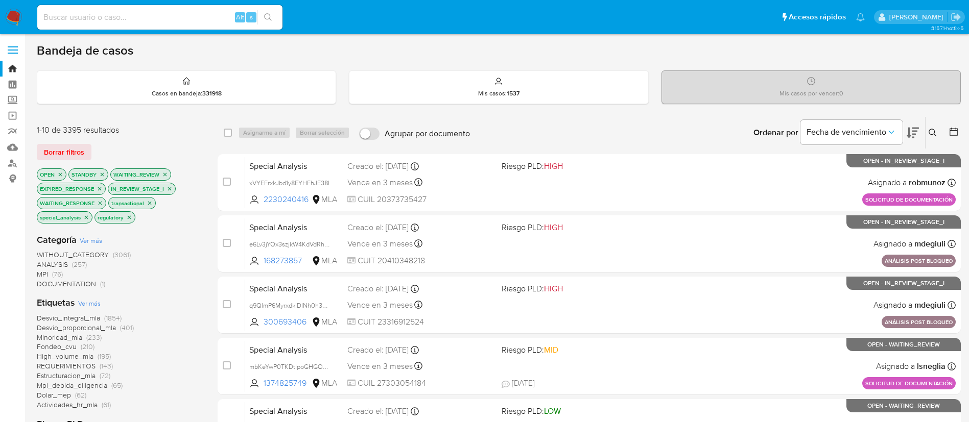
click at [934, 132] on icon at bounding box center [933, 133] width 8 height 8
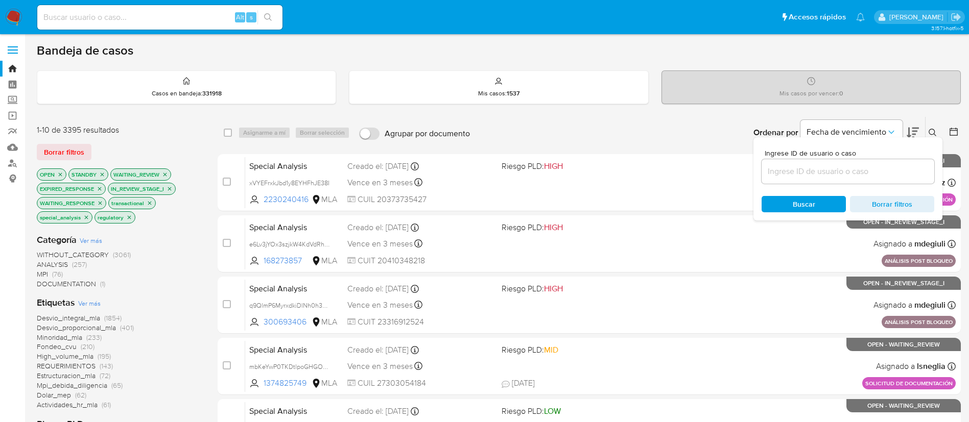
click at [814, 182] on div at bounding box center [848, 171] width 173 height 25
click at [812, 176] on input at bounding box center [848, 171] width 173 height 13
paste input "f5C8rTv8NUGTEtHDGpUdrfA1"
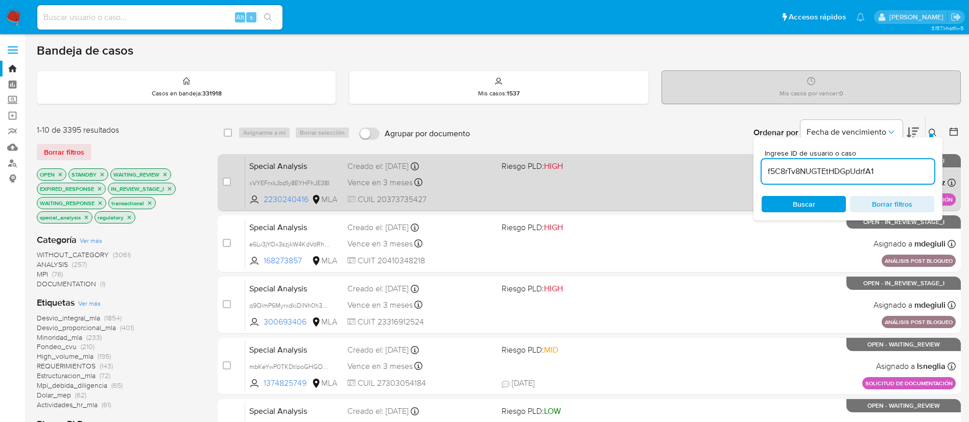
type input "f5C8rTv8NUGTEtHDGpUdrfA1"
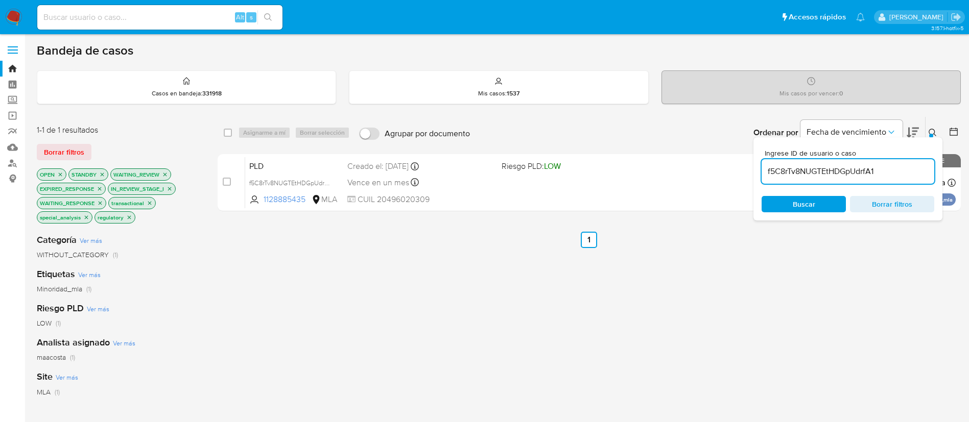
click at [232, 135] on div "select-all-cases-checkbox" at bounding box center [230, 133] width 12 height 12
click at [229, 133] on input "checkbox" at bounding box center [228, 133] width 8 height 8
checkbox input "true"
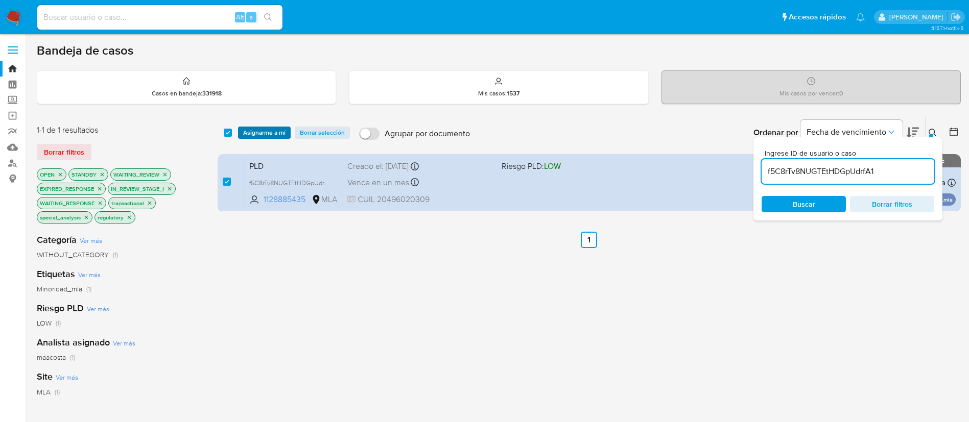
click at [252, 131] on span "Asignarme a mí" at bounding box center [264, 133] width 42 height 10
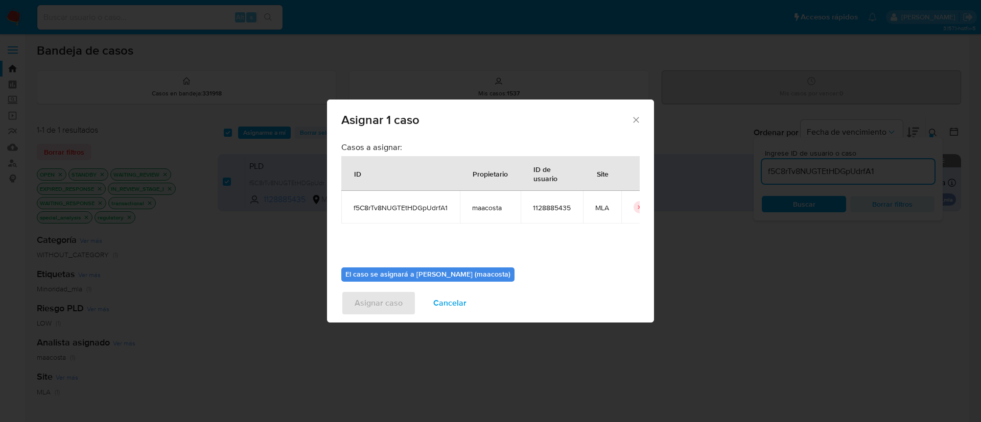
scroll to position [53, 0]
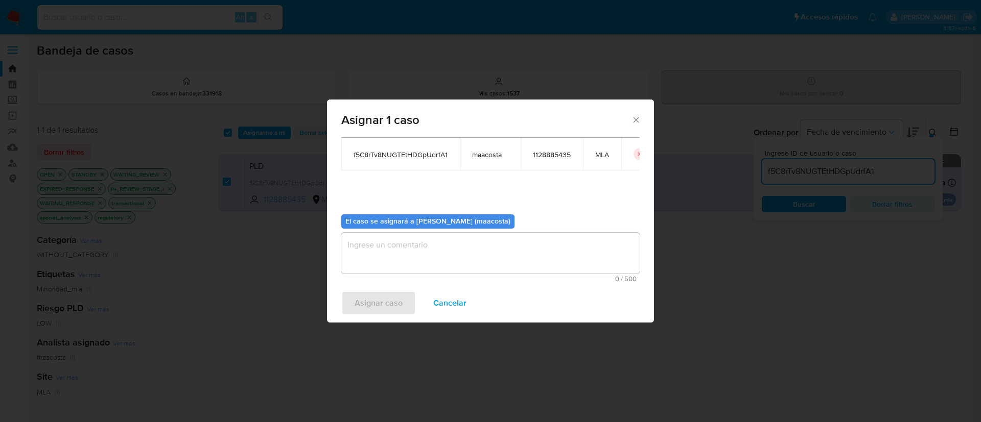
click at [408, 256] on textarea "assign-modal" at bounding box center [490, 253] width 298 height 41
click at [447, 308] on span "Cancelar" at bounding box center [449, 303] width 33 height 22
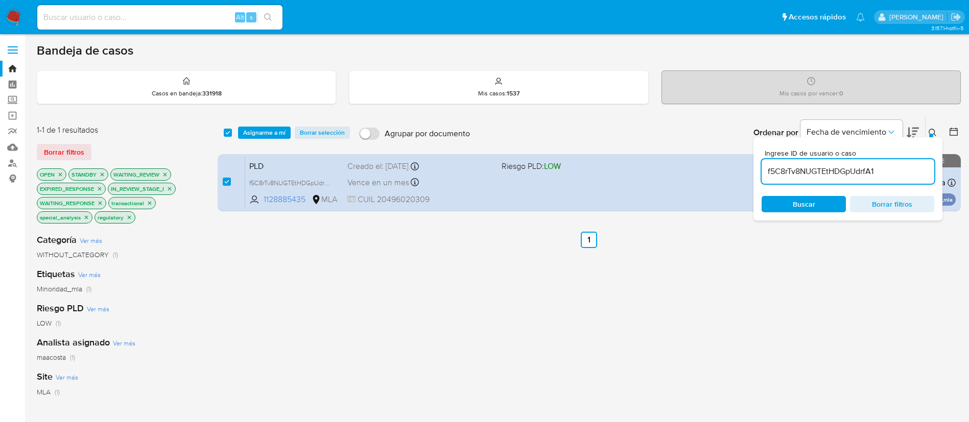
click at [790, 177] on input "f5C8rTv8NUGTEtHDGpUdrfA1" at bounding box center [848, 171] width 173 height 13
paste input "60ueJIPrrDYK13wqzRuffLll"
type input "60ueJIPrrDYK13wqzRuffLll"
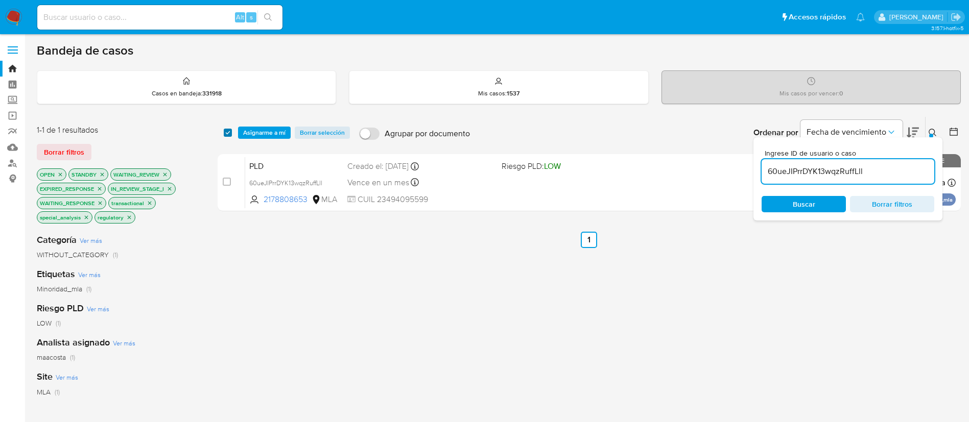
click at [230, 132] on input "checkbox" at bounding box center [228, 133] width 8 height 8
checkbox input "true"
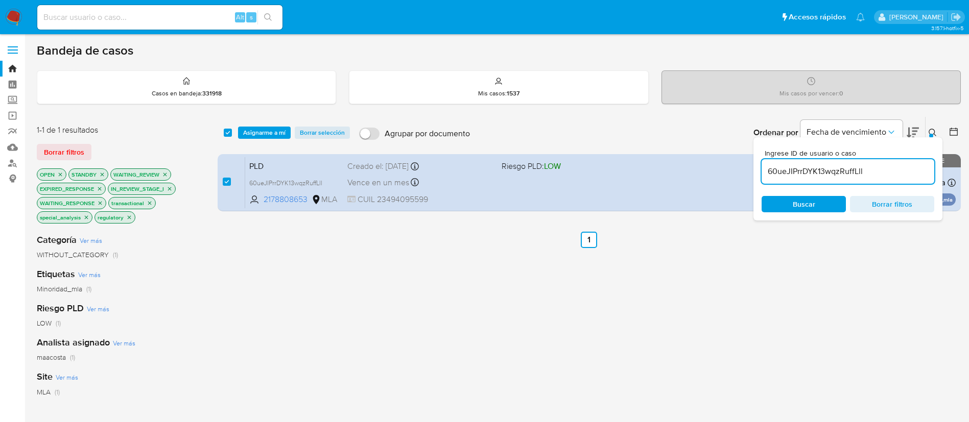
click at [817, 177] on input "60ueJIPrrDYK13wqzRuffLll" at bounding box center [848, 171] width 173 height 13
type input "lAQqwgmQlabyhG1thdPRQ4ZS"
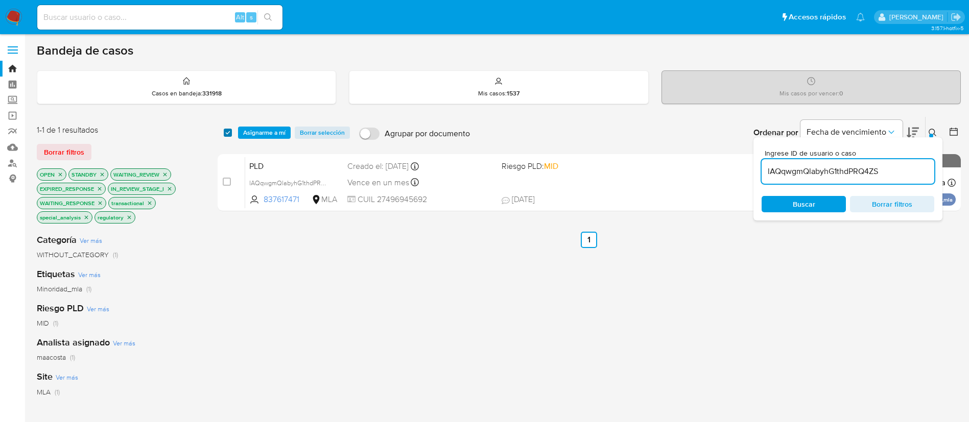
click at [225, 132] on input "checkbox" at bounding box center [228, 133] width 8 height 8
checkbox input "true"
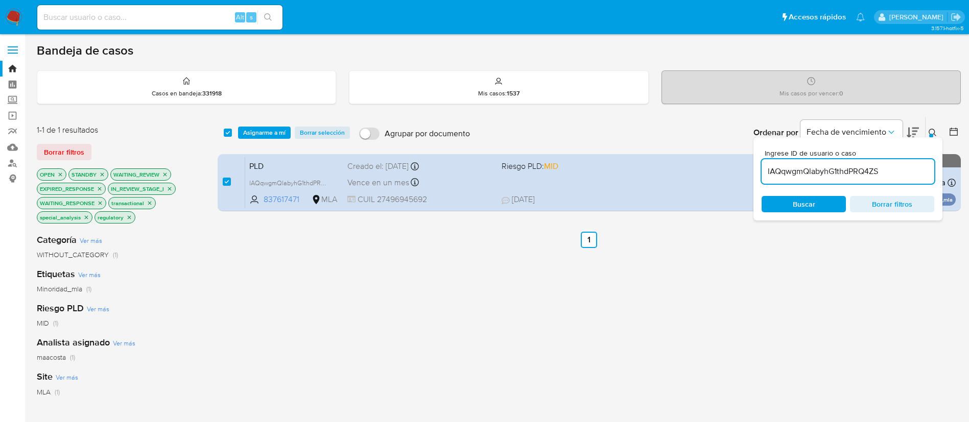
click at [822, 173] on input "lAQqwgmQlabyhG1thdPRQ4ZS" at bounding box center [848, 171] width 173 height 13
type input "hrQyy6XOKIevBZFcIcyP16SV"
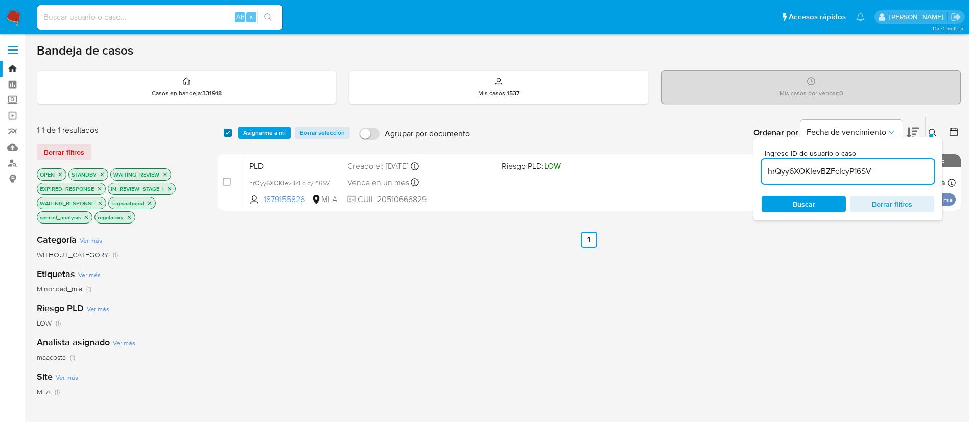
click at [230, 131] on input "checkbox" at bounding box center [228, 133] width 8 height 8
checkbox input "true"
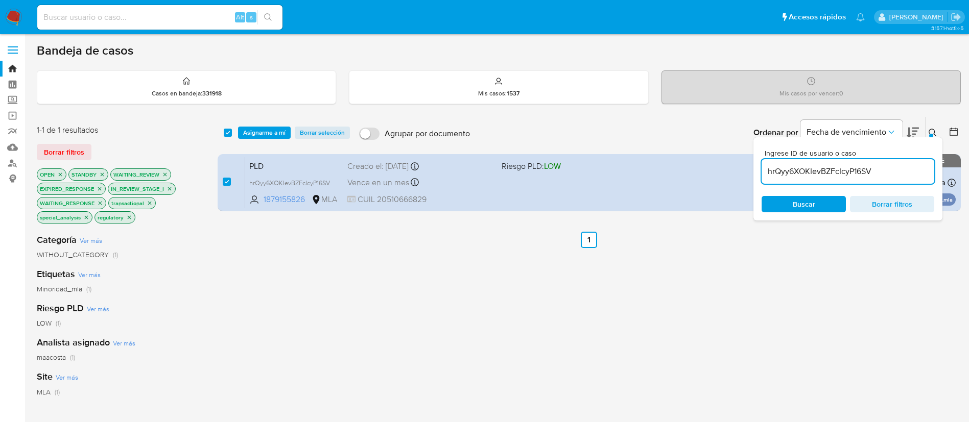
click at [833, 172] on input "hrQyy6XOKIevBZFcIcyP16SV" at bounding box center [848, 171] width 173 height 13
type input "DQ3tBuHiYObtSU1YQXUrHAmX"
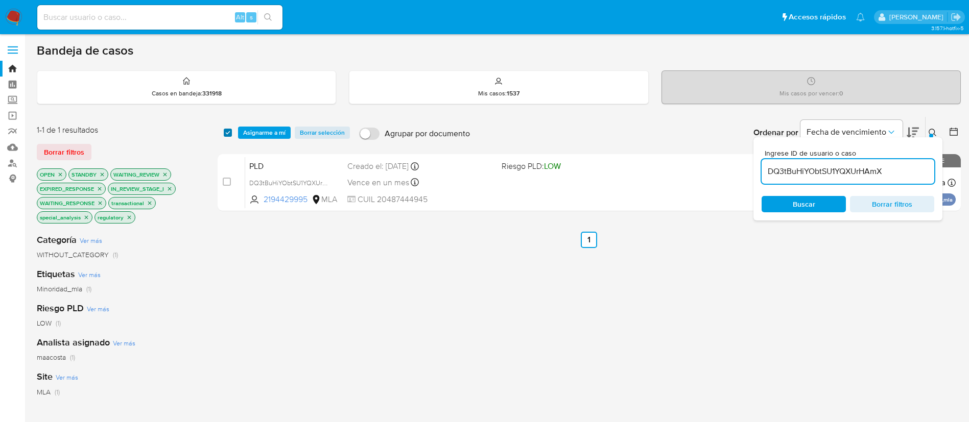
click at [229, 130] on input "checkbox" at bounding box center [228, 133] width 8 height 8
checkbox input "true"
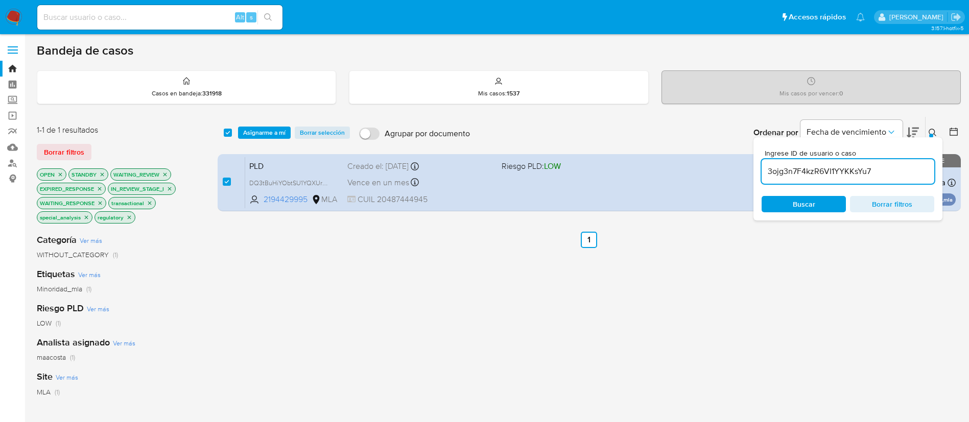
click at [793, 170] on input "3ojg3n7F4kzR6VI1YYKKsYu7" at bounding box center [848, 171] width 173 height 13
type input "3ojg3n7F4kzR6VI1YYKKsYu7"
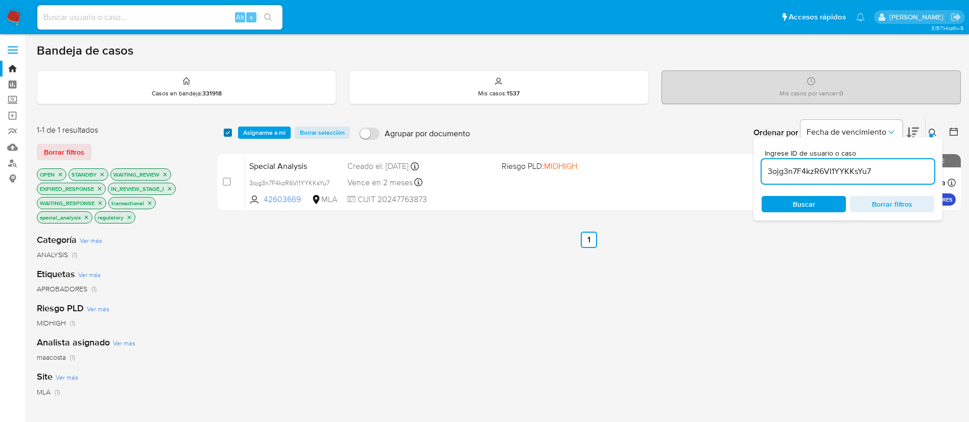
click at [225, 133] on input "checkbox" at bounding box center [228, 133] width 8 height 8
checkbox input "true"
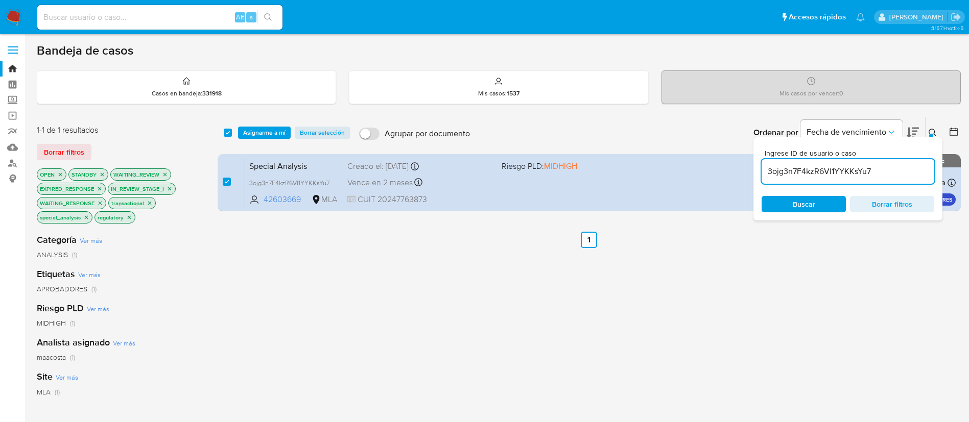
click at [793, 167] on input "3ojg3n7F4kzR6VI1YYKKsYu7" at bounding box center [848, 171] width 173 height 13
type input "Wk8zu82jfESgxXY4ZfcrwKDK"
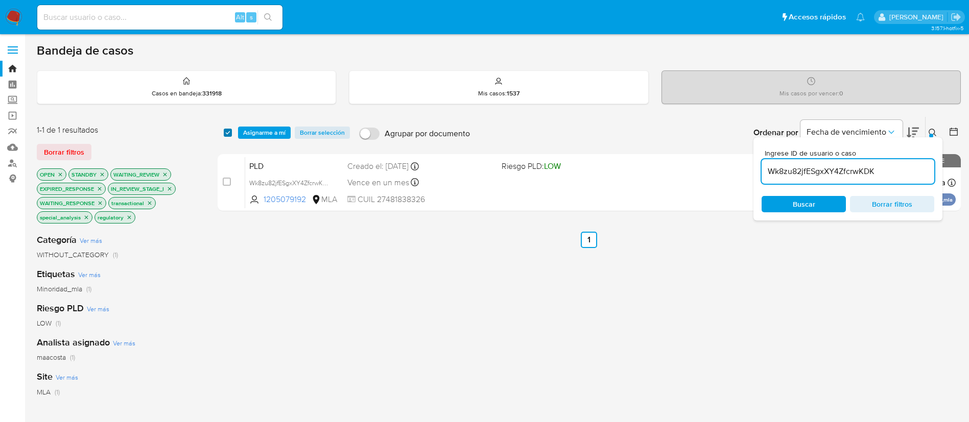
click at [225, 134] on input "checkbox" at bounding box center [228, 133] width 8 height 8
checkbox input "true"
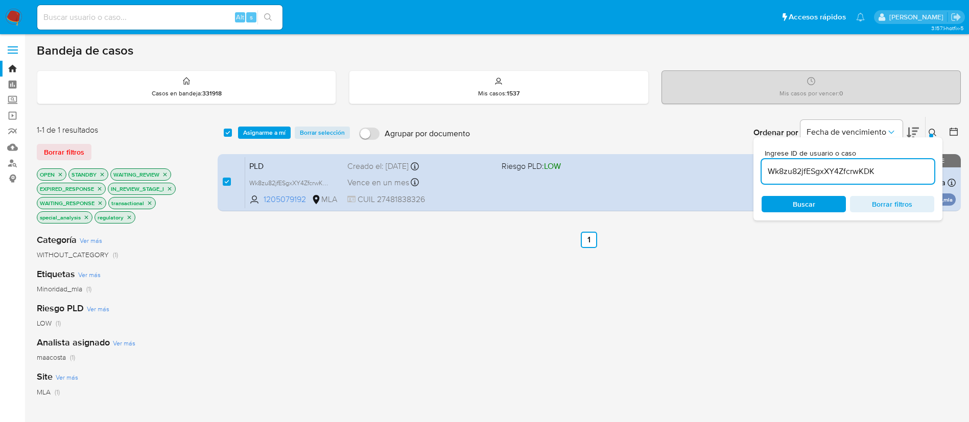
click at [790, 166] on input "Wk8zu82jfESgxXY4ZfcrwKDK" at bounding box center [848, 171] width 173 height 13
type input "YC2EO5VoAQejmFxZ6O5PKE1d"
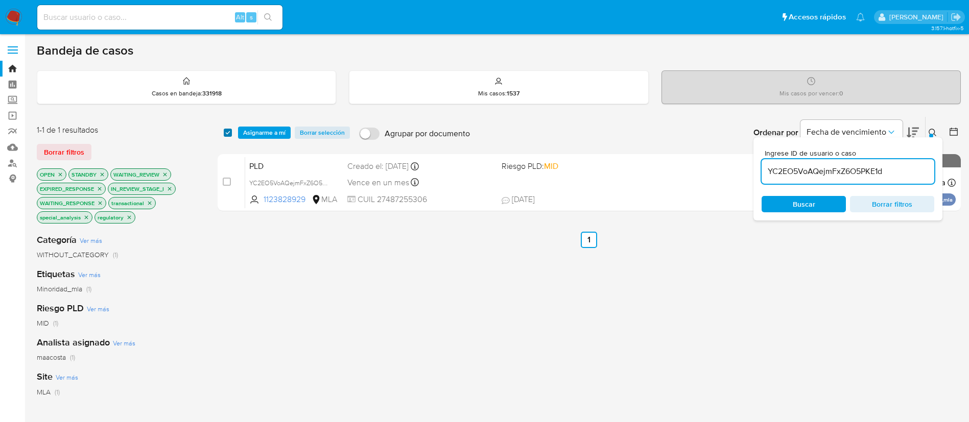
click at [227, 136] on input "checkbox" at bounding box center [228, 133] width 8 height 8
checkbox input "true"
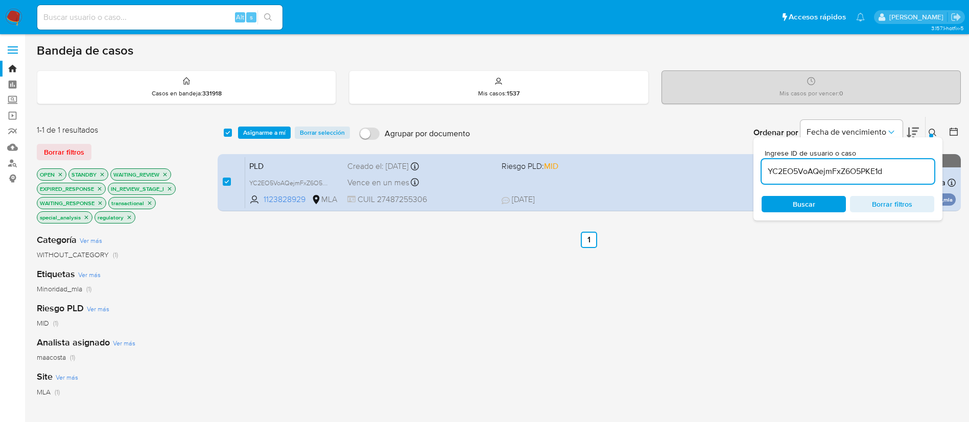
click at [800, 165] on input "YC2EO5VoAQejmFxZ6O5PKE1d" at bounding box center [848, 171] width 173 height 13
type input "arAJkIihDG06B4ANynjAJ2u7"
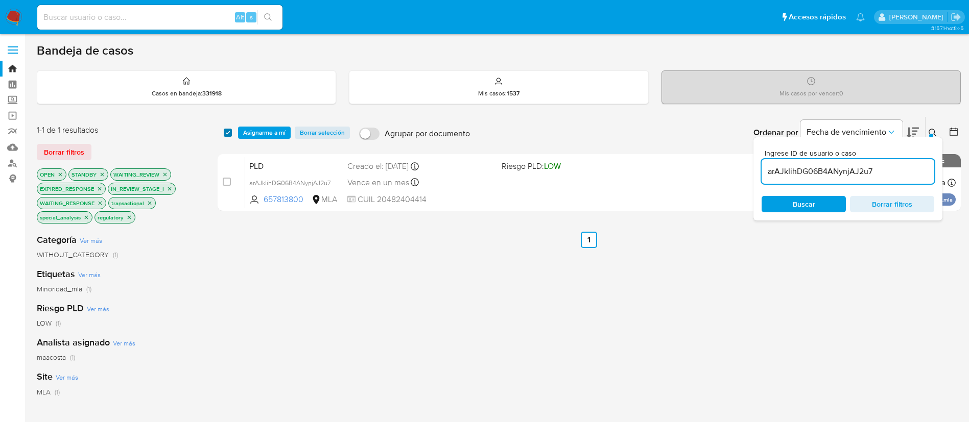
click at [225, 133] on input "checkbox" at bounding box center [228, 133] width 8 height 8
checkbox input "true"
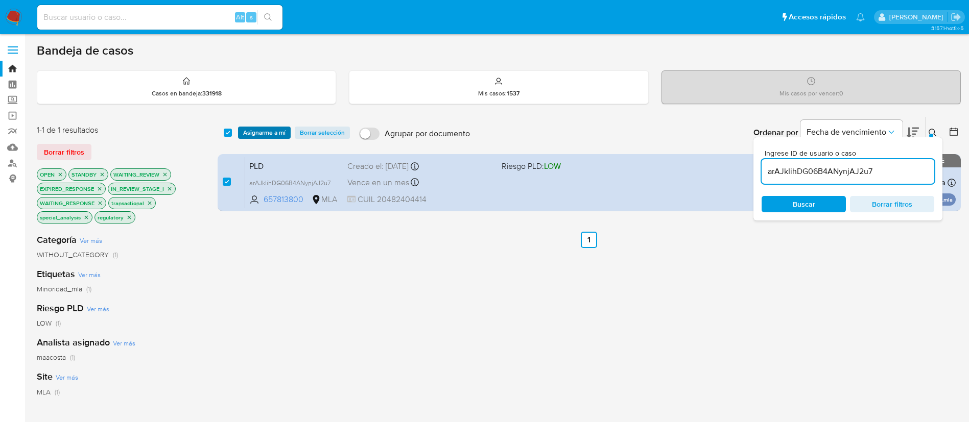
click at [275, 133] on span "Asignarme a mí" at bounding box center [264, 133] width 42 height 10
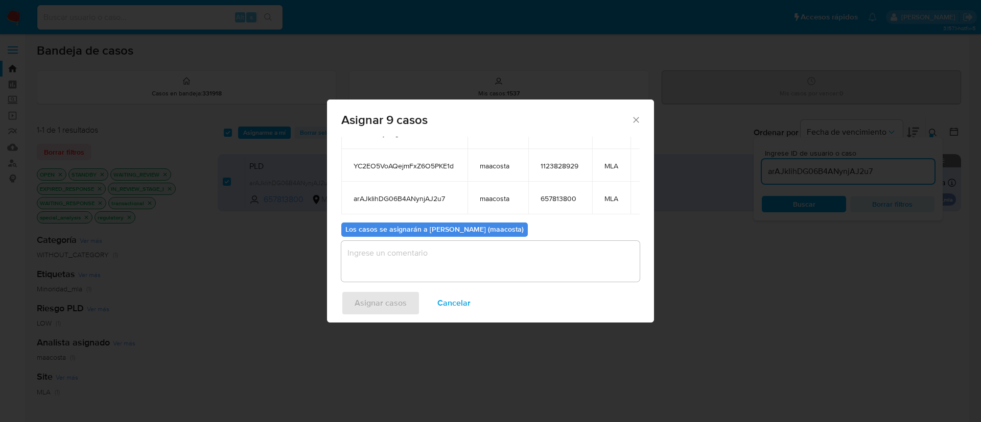
scroll to position [203, 0]
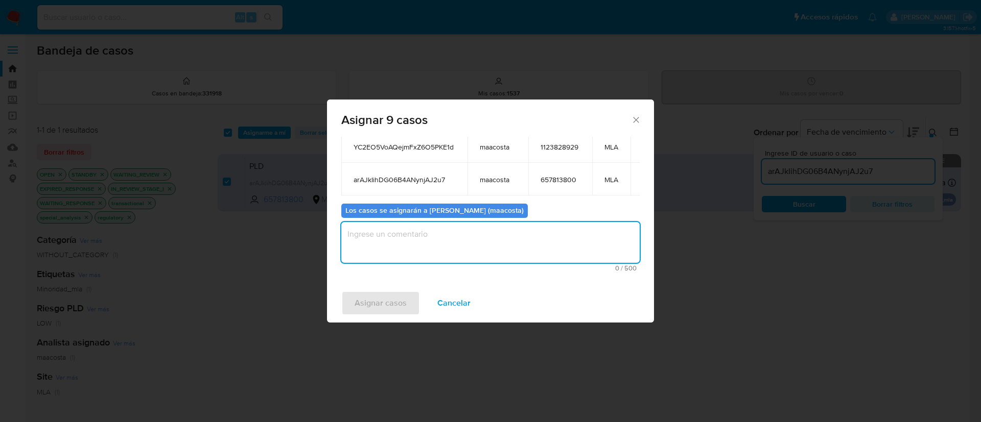
click at [404, 226] on textarea "assign-modal" at bounding box center [490, 242] width 298 height 41
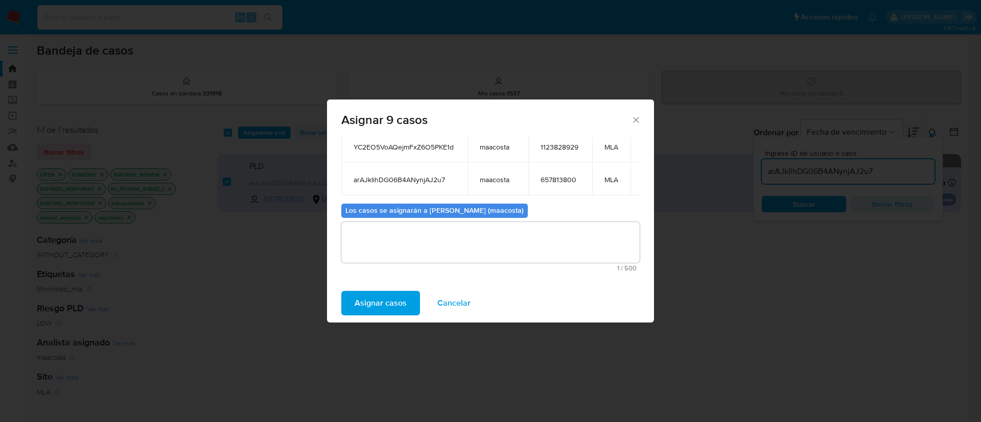
click at [379, 294] on span "Asignar casos" at bounding box center [381, 303] width 52 height 22
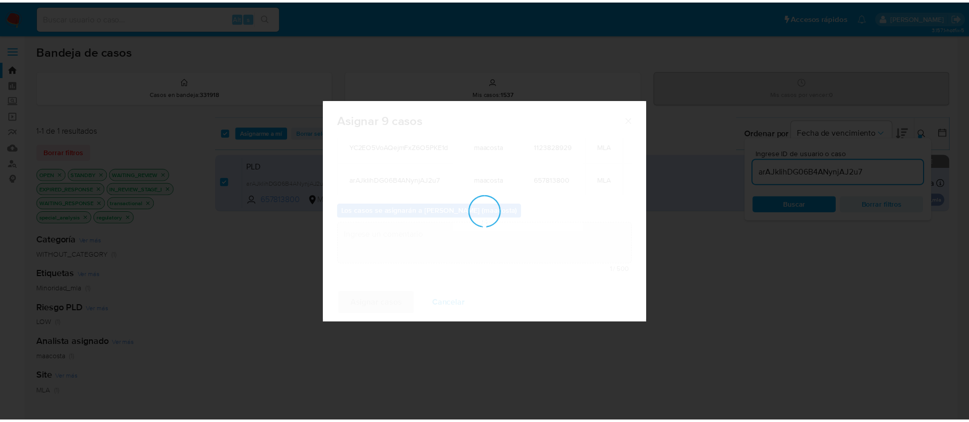
scroll to position [62, 0]
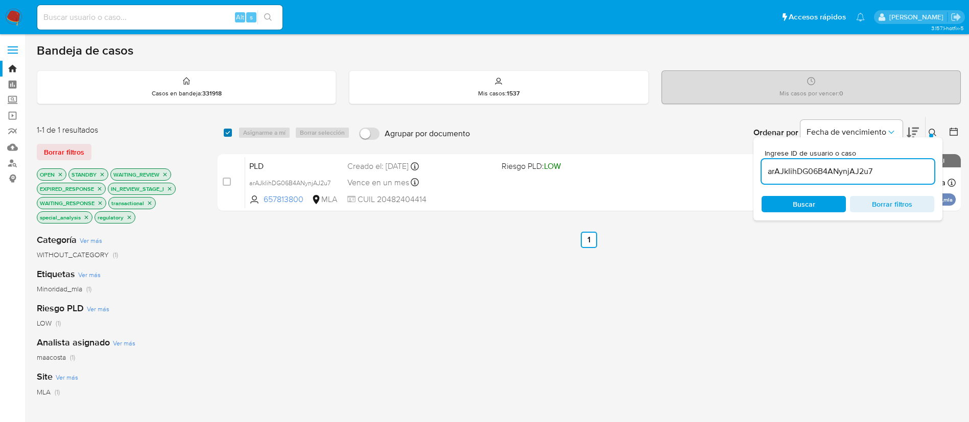
click at [225, 135] on input "checkbox" at bounding box center [228, 133] width 8 height 8
checkbox input "true"
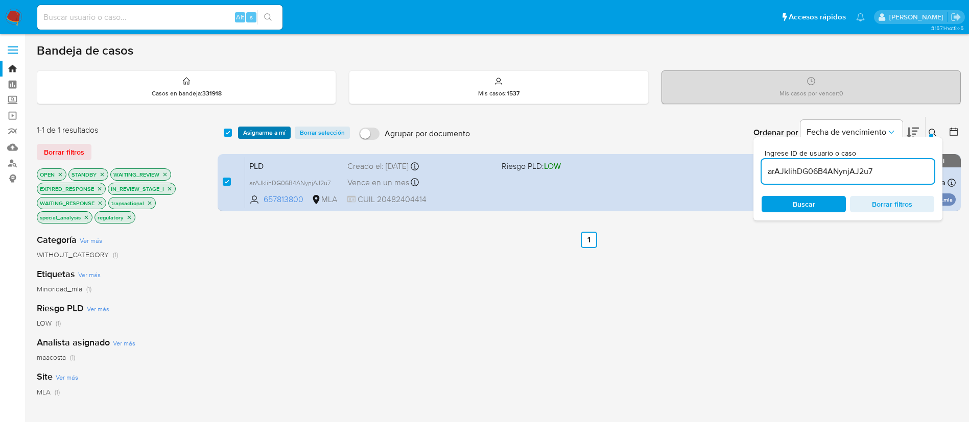
click at [256, 132] on span "Asignarme a mí" at bounding box center [264, 133] width 42 height 10
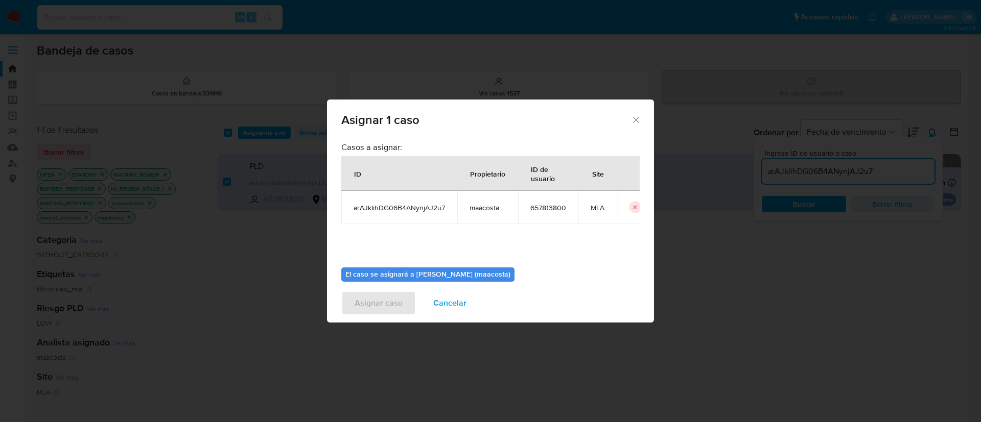
click at [636, 119] on icon "Cerrar ventana" at bounding box center [636, 120] width 10 height 10
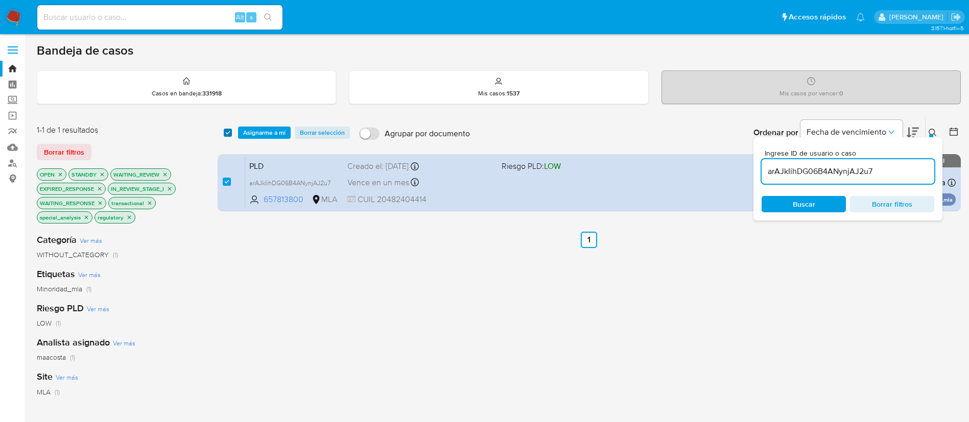
click at [228, 133] on input "checkbox" at bounding box center [228, 133] width 8 height 8
checkbox input "false"
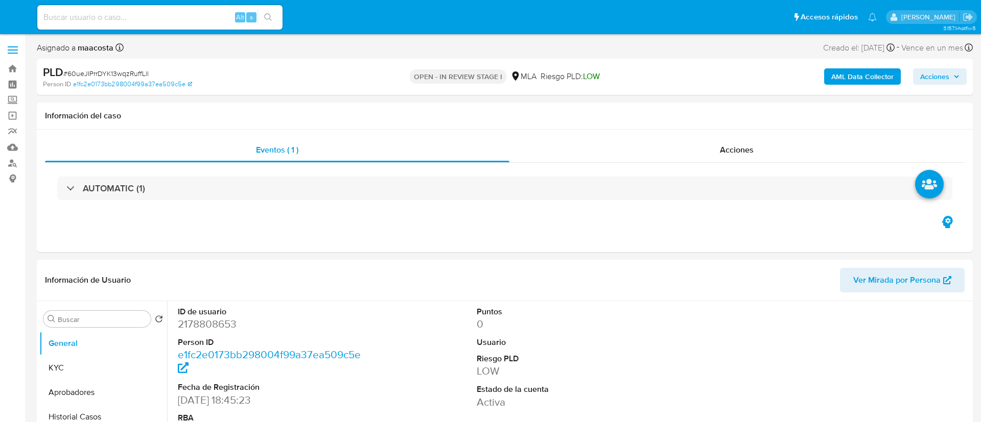
select select "10"
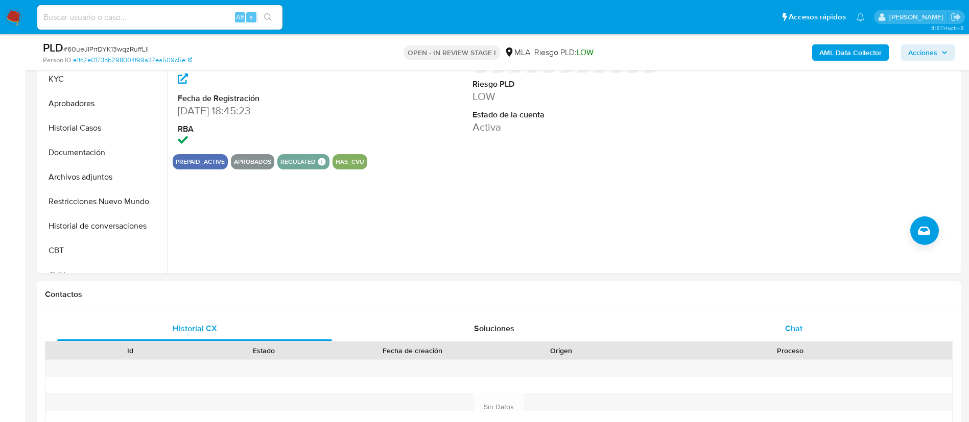
click at [799, 329] on span "Chat" at bounding box center [793, 329] width 17 height 12
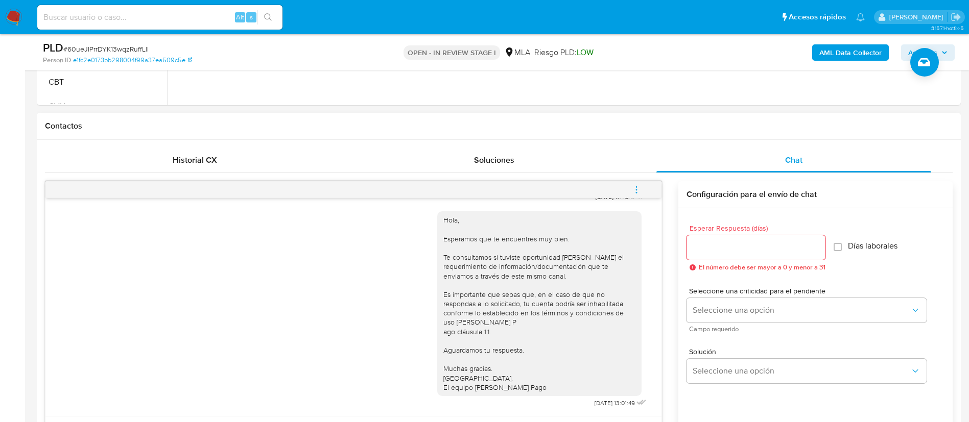
scroll to position [420, 0]
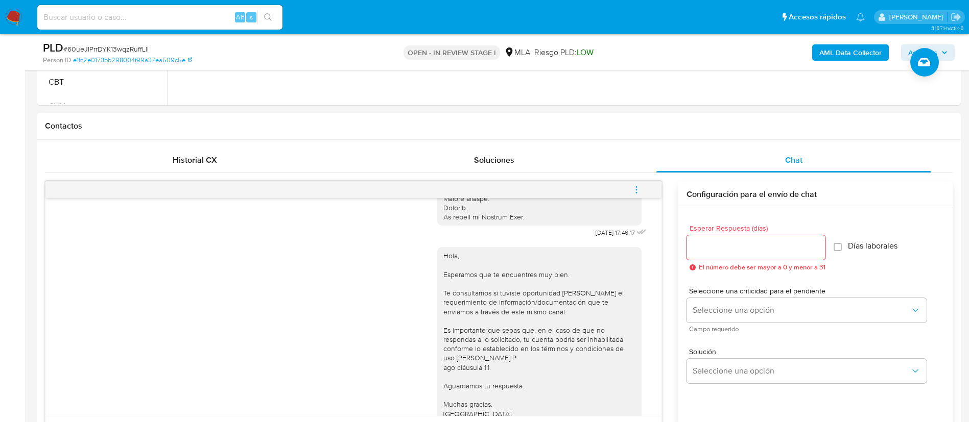
click at [641, 193] on icon "menu-action" at bounding box center [636, 189] width 9 height 9
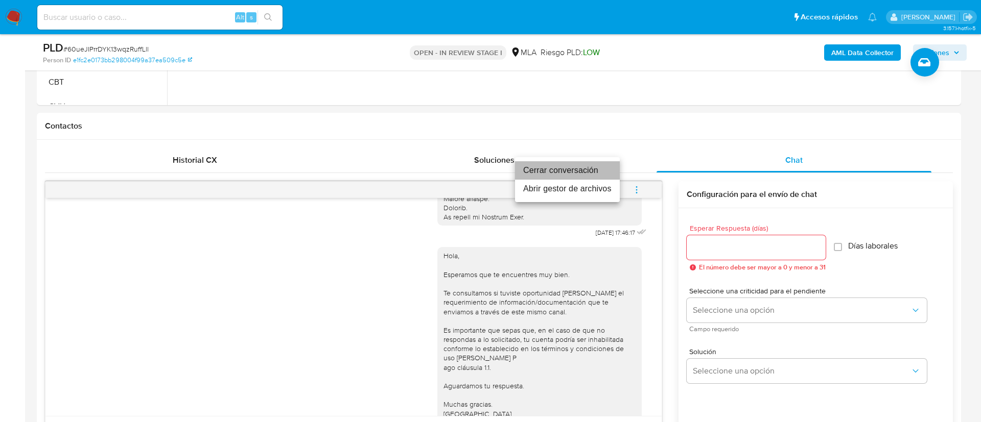
click at [580, 169] on li "Cerrar conversación" at bounding box center [567, 170] width 105 height 18
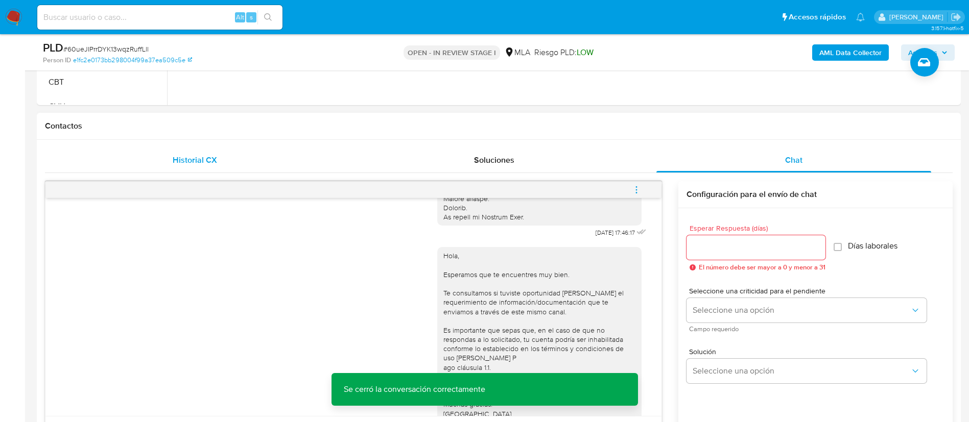
click at [192, 164] on span "Historial CX" at bounding box center [195, 160] width 44 height 12
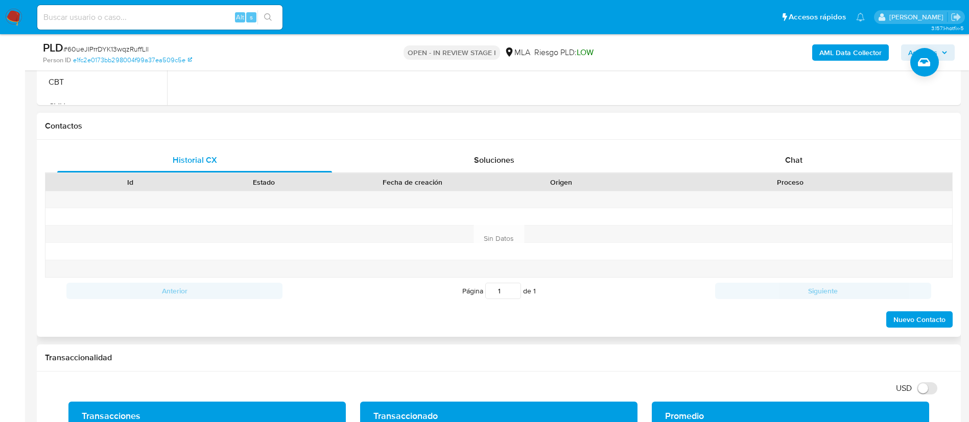
click at [777, 143] on div "Historial CX Soluciones Chat Id Estado Fecha de creación Origen Proceso Anterio…" at bounding box center [499, 238] width 924 height 197
click at [787, 157] on span "Chat" at bounding box center [793, 160] width 17 height 12
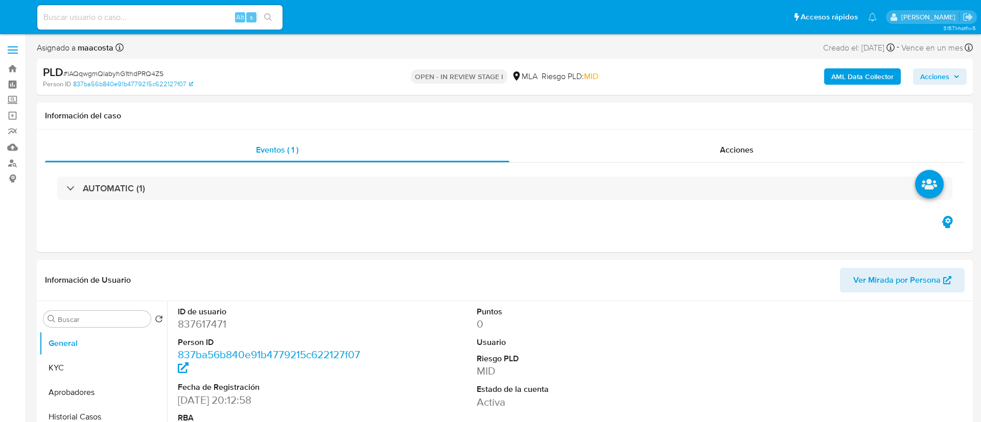
select select "10"
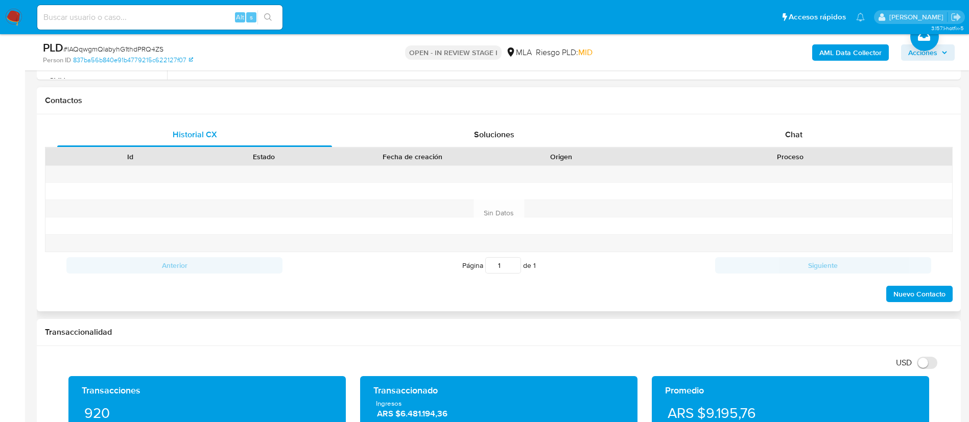
scroll to position [445, 0]
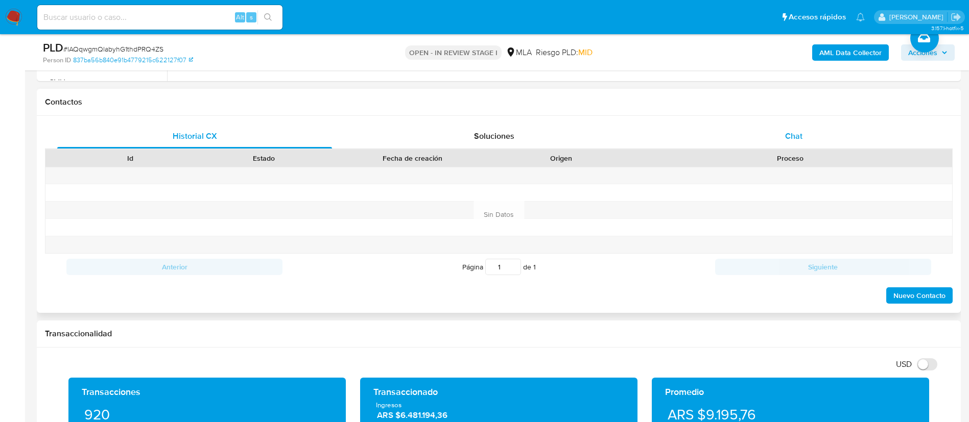
click at [795, 130] on span "Chat" at bounding box center [793, 136] width 17 height 12
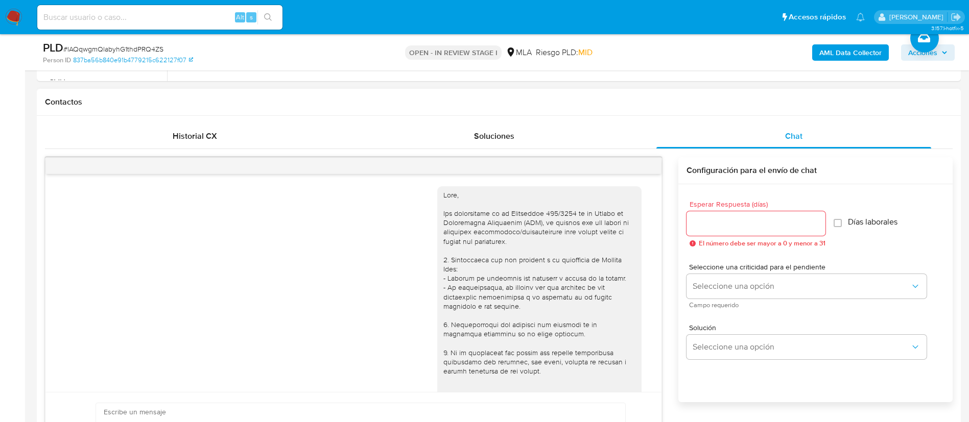
scroll to position [355, 0]
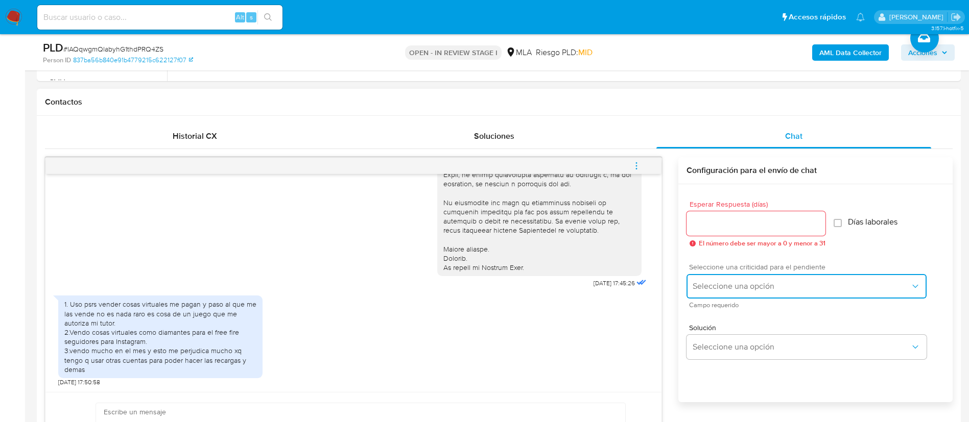
click at [724, 285] on span "Seleccione una opción" at bounding box center [802, 286] width 218 height 10
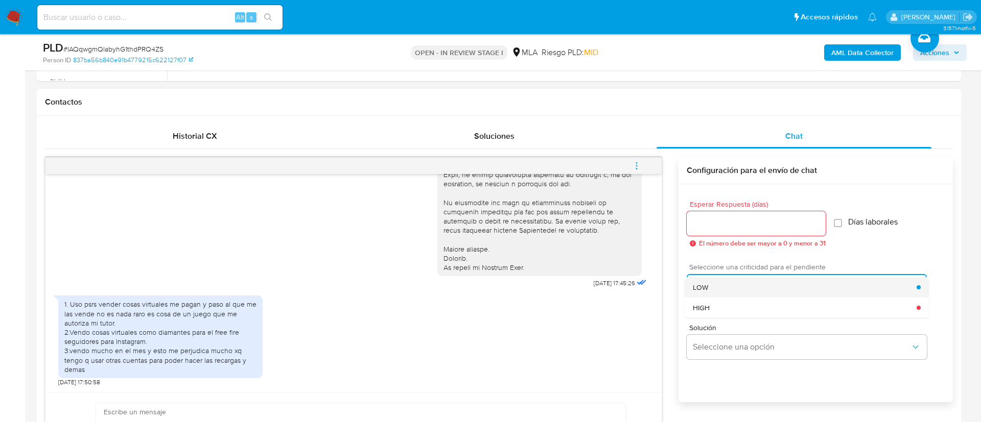
click at [710, 284] on div "LOW" at bounding box center [805, 287] width 224 height 20
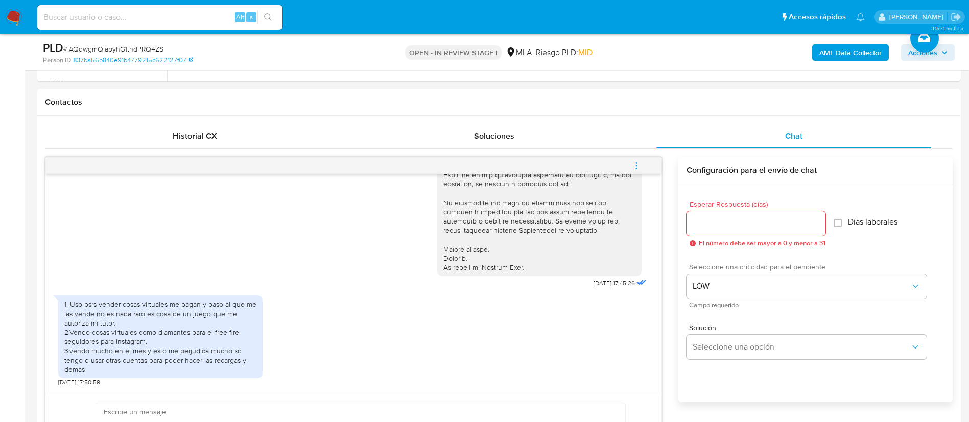
click at [711, 229] on input "Esperar Respuesta (días)" at bounding box center [756, 223] width 139 height 13
type input "0"
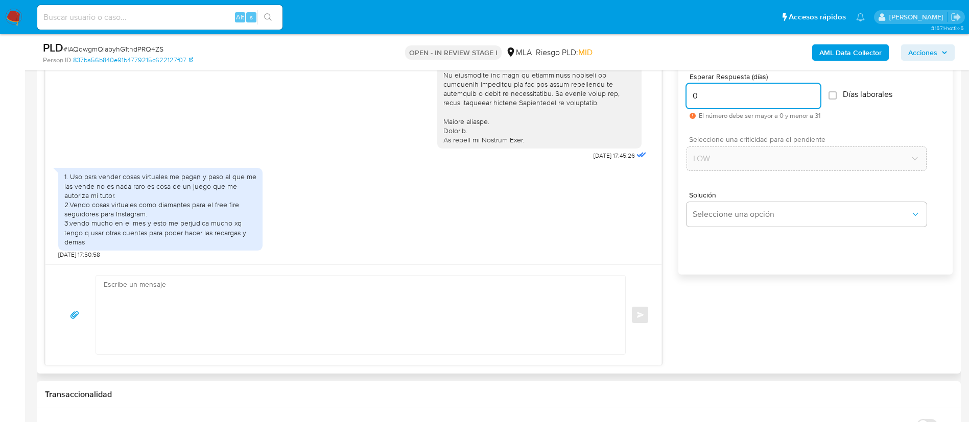
scroll to position [576, 0]
click at [478, 298] on textarea at bounding box center [358, 312] width 509 height 79
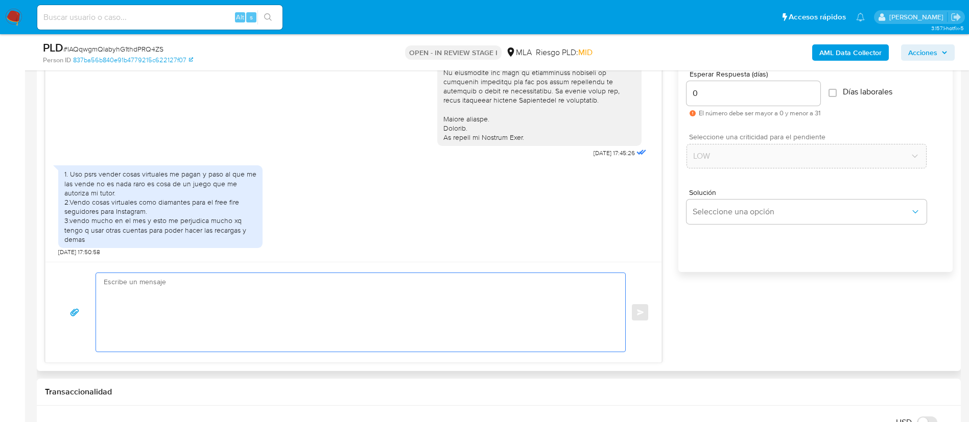
paste textarea "Hola XXX, Muchas gracias por tu respuesta. Analizamos tu caso y verificamos que…"
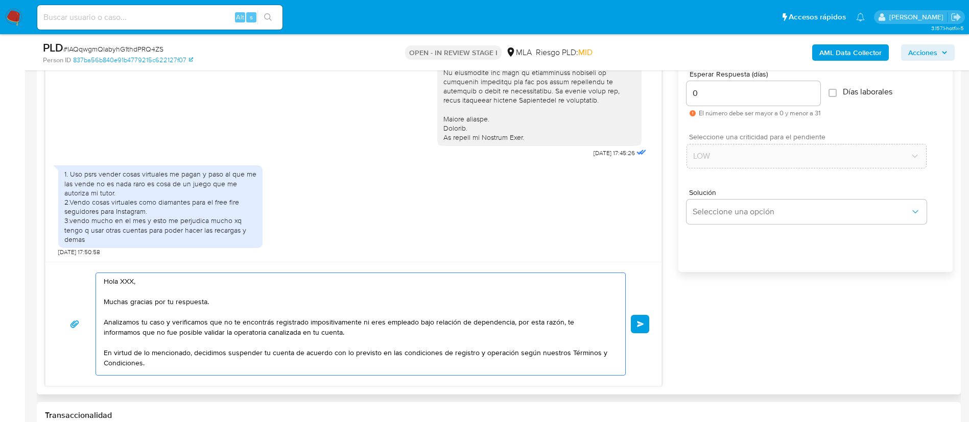
scroll to position [0, 0]
click at [124, 283] on textarea "Hola XXX, Muchas gracias por tu respuesta. Analizamos tu caso y verificamos que…" at bounding box center [358, 324] width 509 height 102
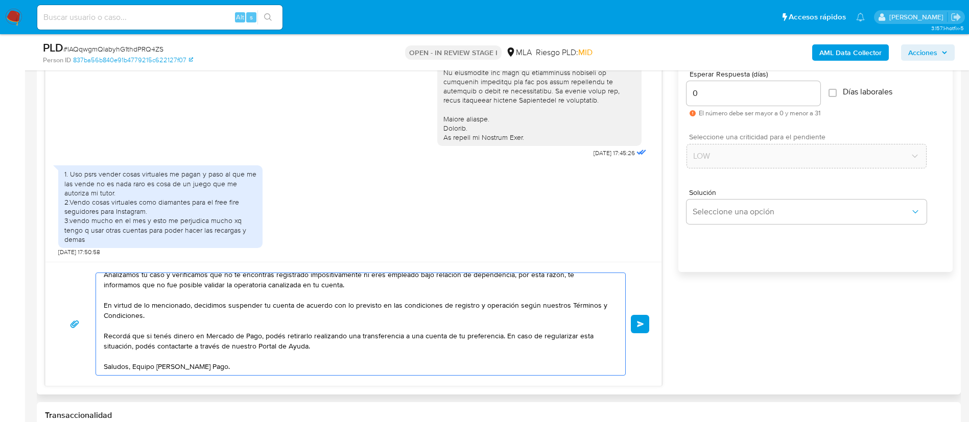
scroll to position [58, 0]
click at [329, 309] on textarea "Hola, Muchas gracias por tu respuesta. Analizamos tu caso y verificamos que no …" at bounding box center [358, 324] width 509 height 102
paste textarea "Muchas gracias por la respuesta. Analizamos tu caso y notamos que la informació…"
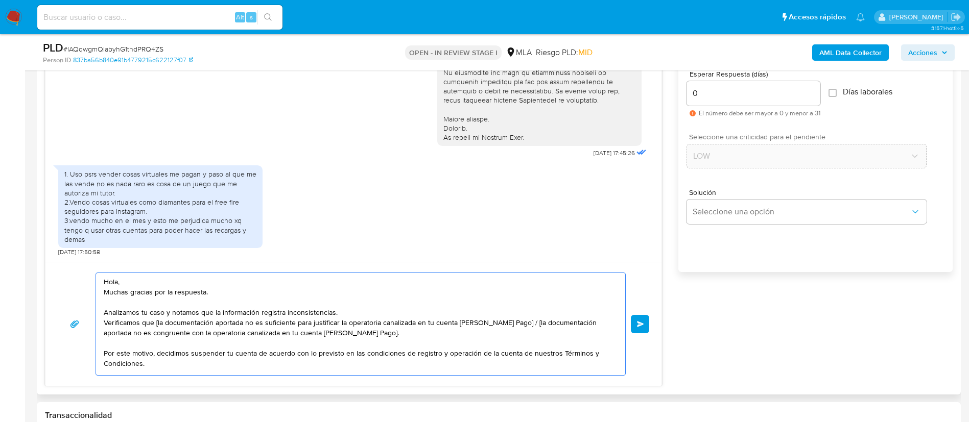
click at [329, 309] on textarea "Hola, Muchas gracias por la respuesta. Analizamos tu caso y notamos que la info…" at bounding box center [358, 324] width 509 height 102
drag, startPoint x: 153, startPoint y: 320, endPoint x: 527, endPoint y: 322, distance: 374.5
click at [527, 322] on textarea "Hola, Muchas gracias por la respuesta. Analizamos tu caso y notamos que la info…" at bounding box center [358, 324] width 509 height 102
click at [159, 321] on textarea "Hola, Muchas gracias por la respuesta. Analizamos tu caso y notamos que la info…" at bounding box center [358, 324] width 509 height 102
click at [190, 321] on textarea "Hola, Muchas gracias por la respuesta. Analizamos tu caso y notamos que la info…" at bounding box center [358, 324] width 509 height 102
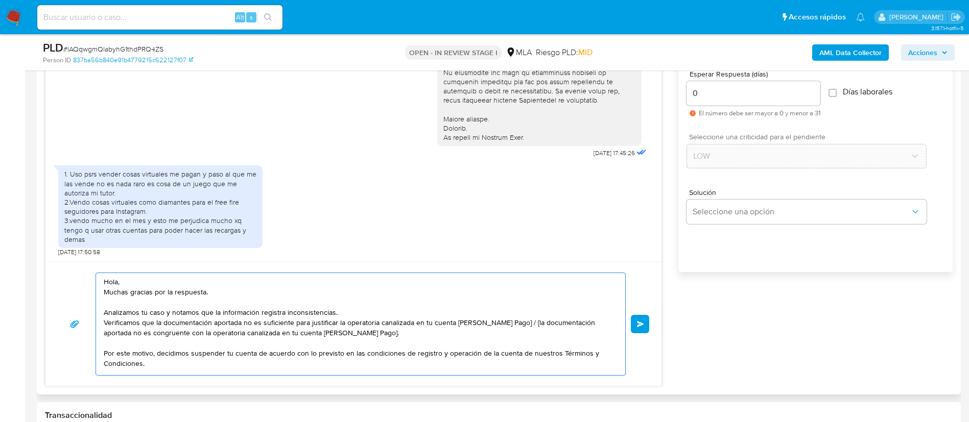
click at [190, 321] on textarea "Hola, Muchas gracias por la respuesta. Analizamos tu caso y notamos que la info…" at bounding box center [358, 324] width 509 height 102
click at [498, 324] on textarea "Hola, Muchas gracias por la respuesta. Analizamos tu caso y notamos que la info…" at bounding box center [358, 324] width 509 height 102
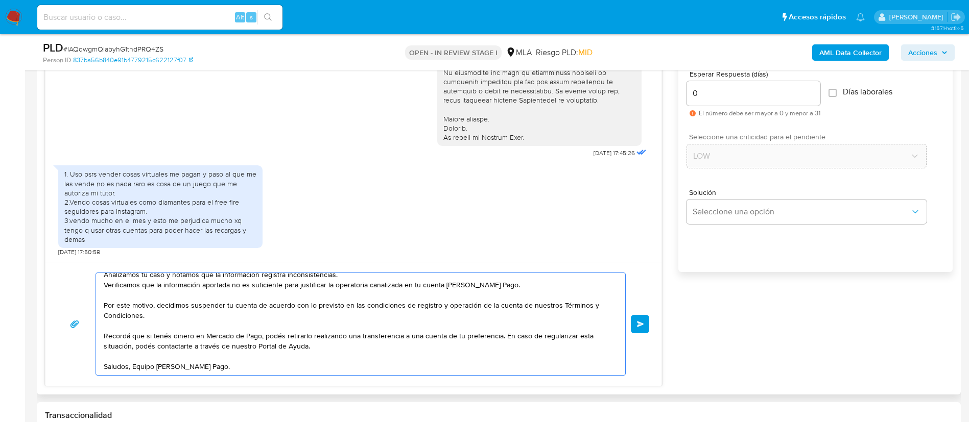
scroll to position [48, 0]
type textarea "Hola, Muchas gracias por la respuesta. Analizamos tu caso y notamos que la info…"
click at [638, 320] on button "Enviar" at bounding box center [640, 324] width 18 height 18
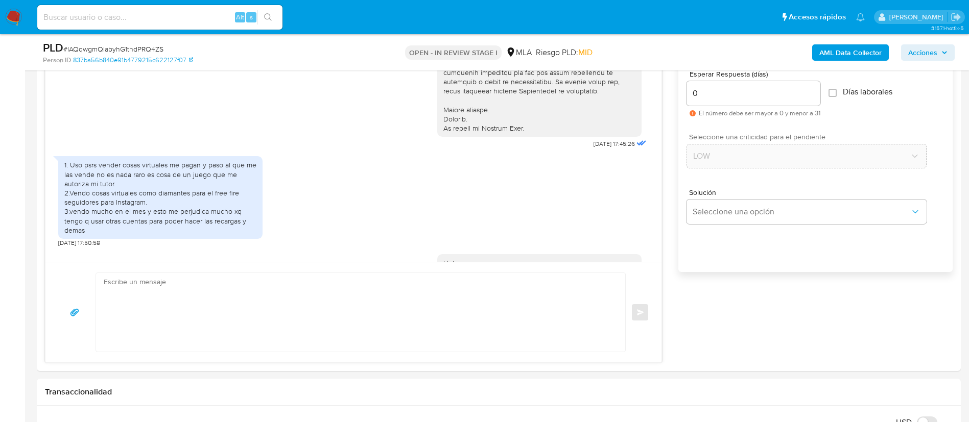
scroll to position [560, 0]
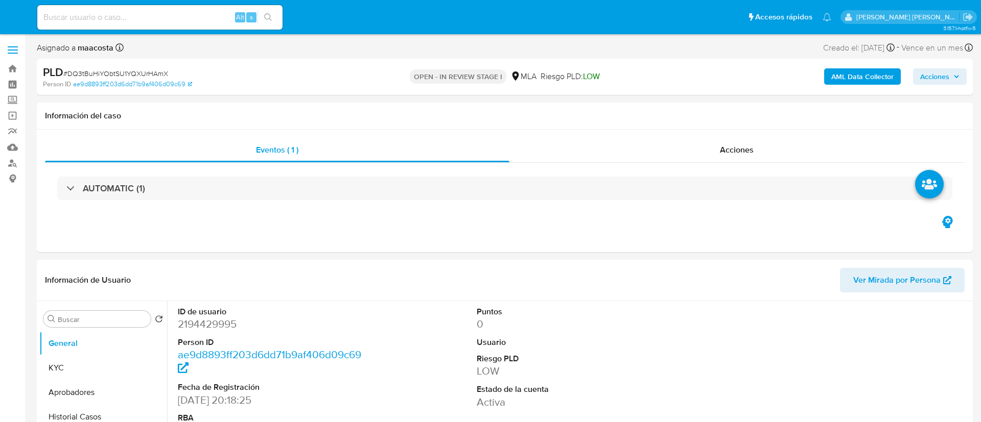
select select "10"
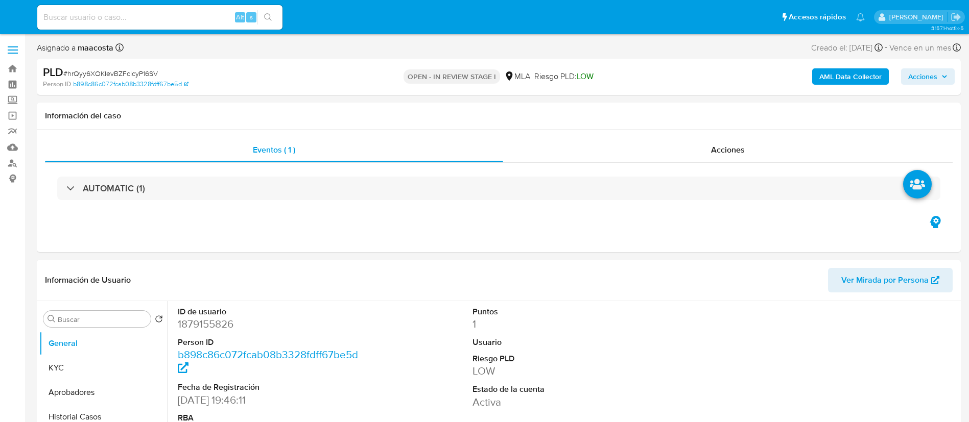
select select "10"
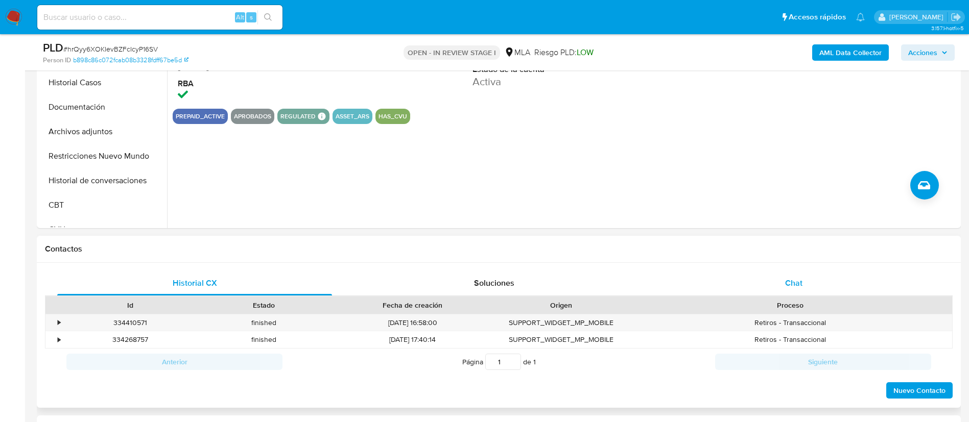
click at [793, 280] on span "Chat" at bounding box center [793, 283] width 17 height 12
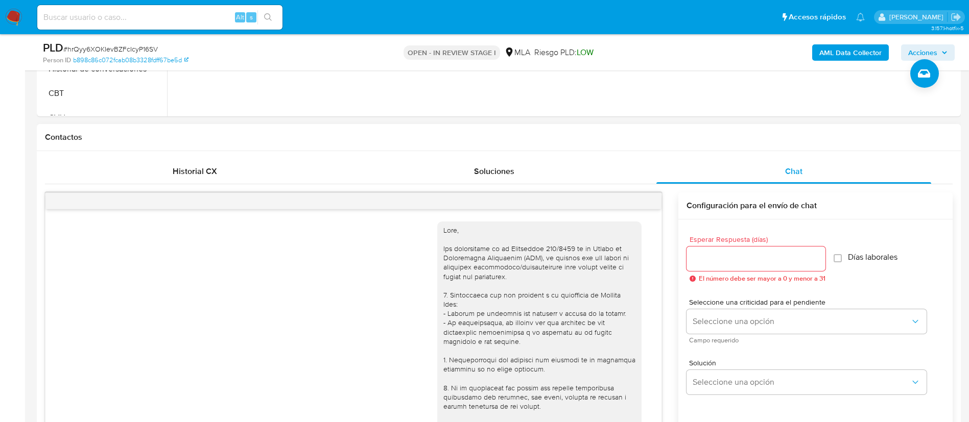
scroll to position [474, 0]
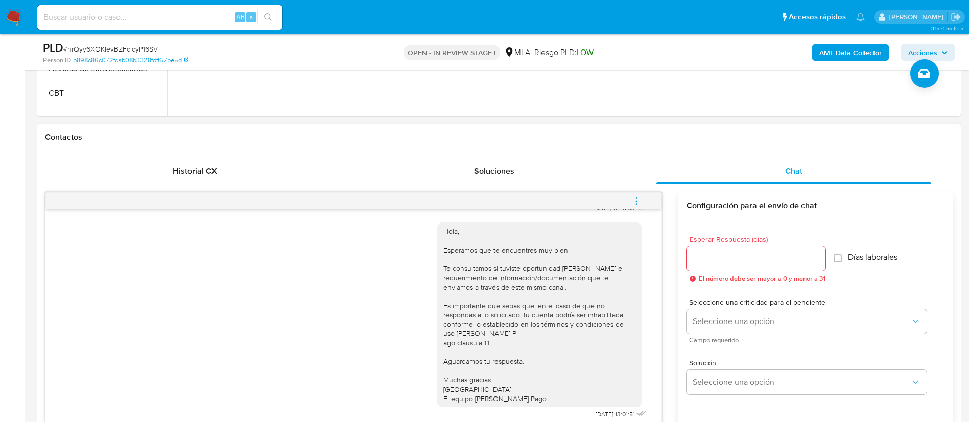
click at [636, 197] on icon "menu-action" at bounding box center [636, 201] width 9 height 9
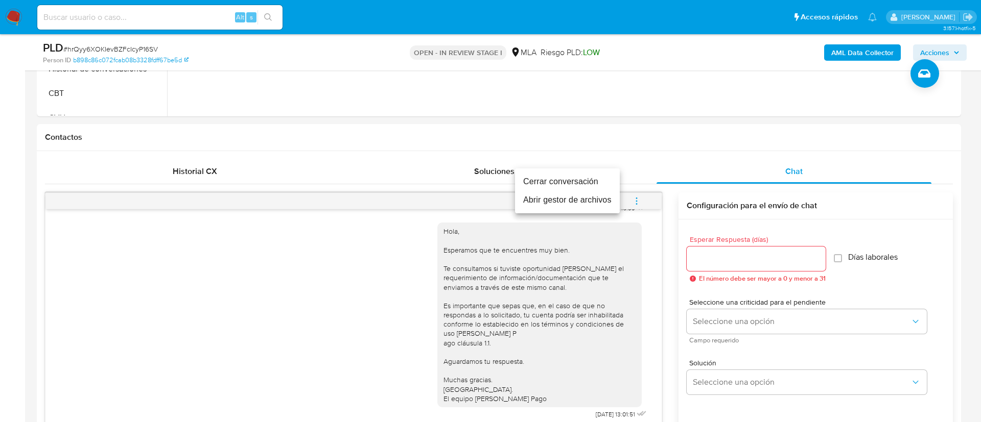
click at [568, 176] on li "Cerrar conversación" at bounding box center [567, 182] width 105 height 18
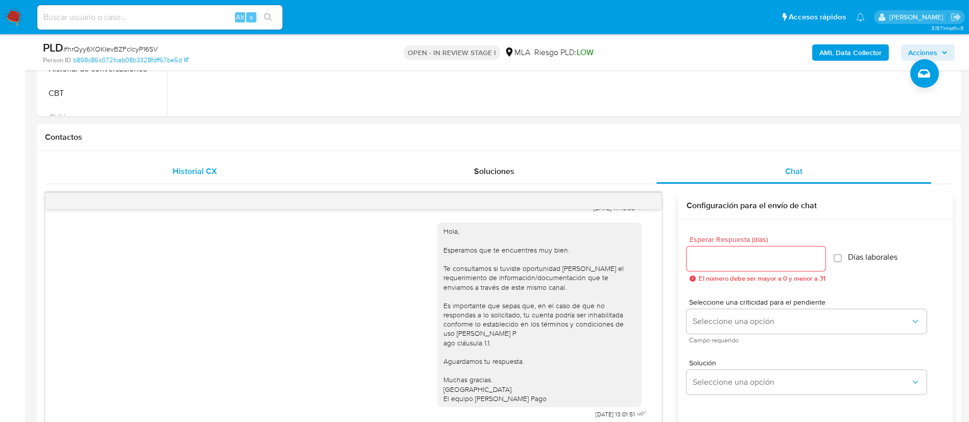
click at [217, 165] on div "Historial CX" at bounding box center [194, 171] width 275 height 25
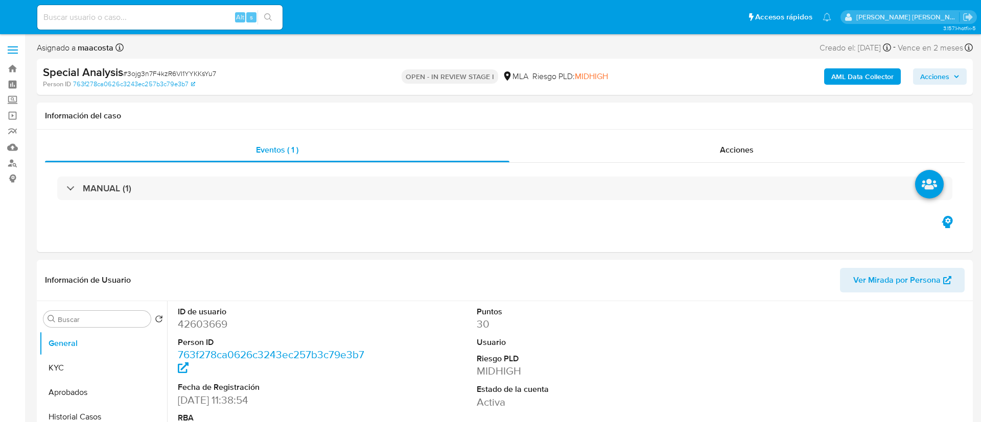
select select "10"
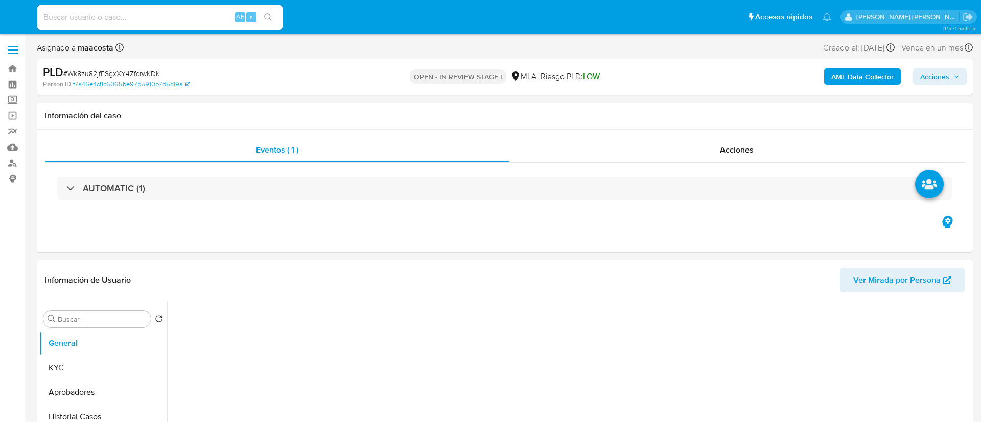
select select "10"
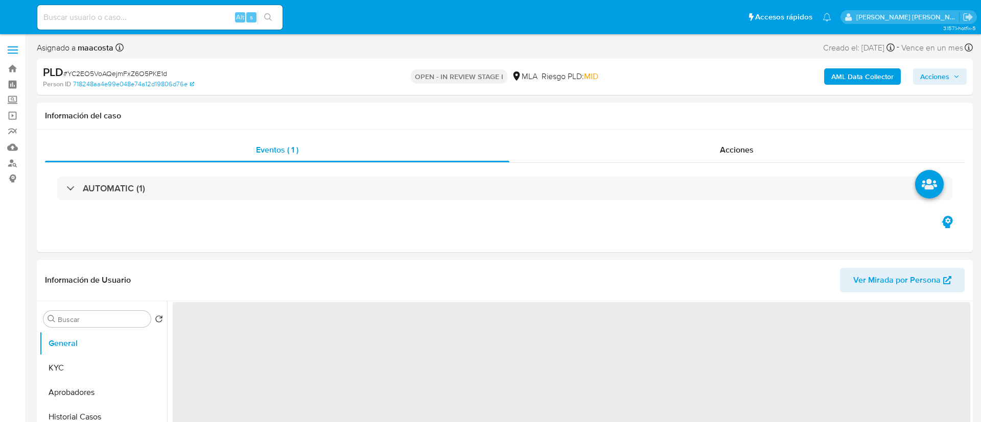
select select "10"
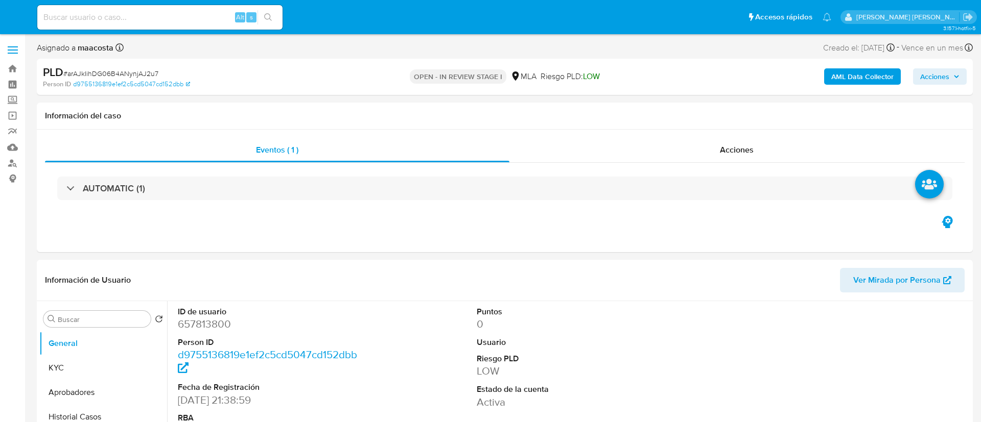
select select "10"
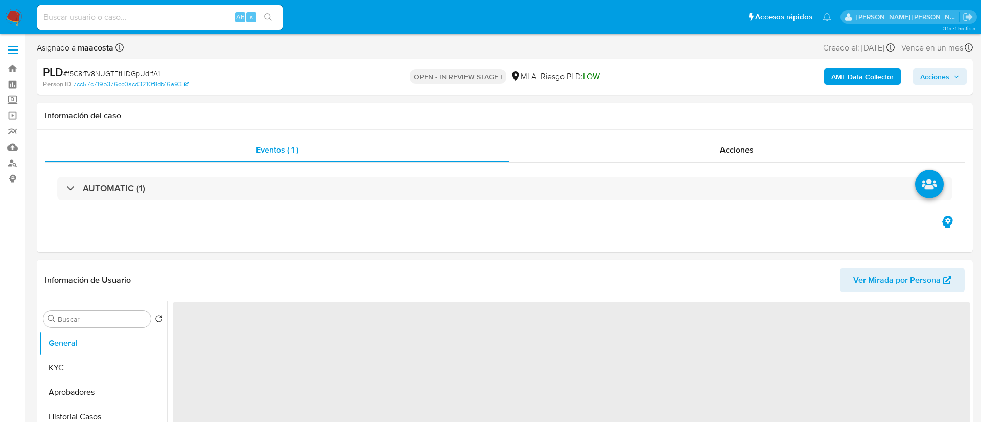
select select "10"
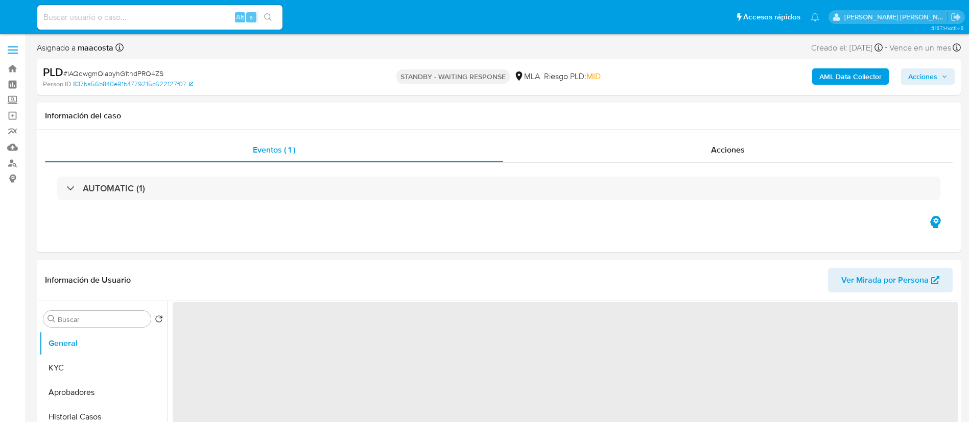
select select "10"
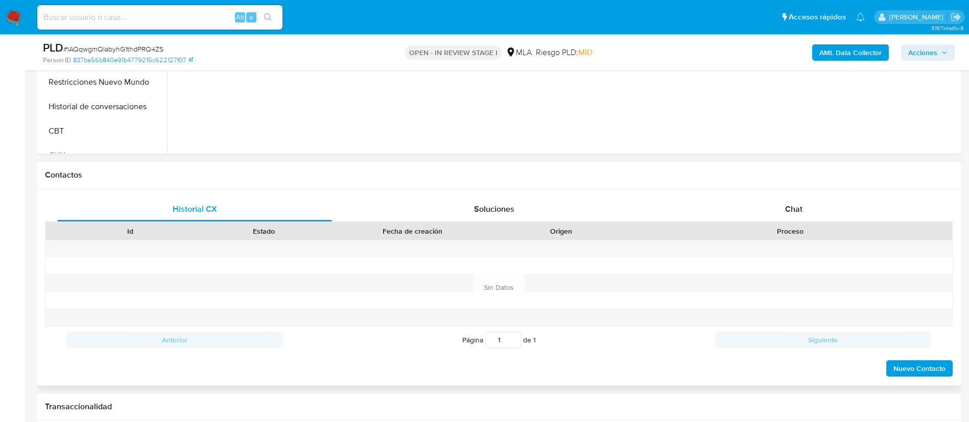
scroll to position [390, 0]
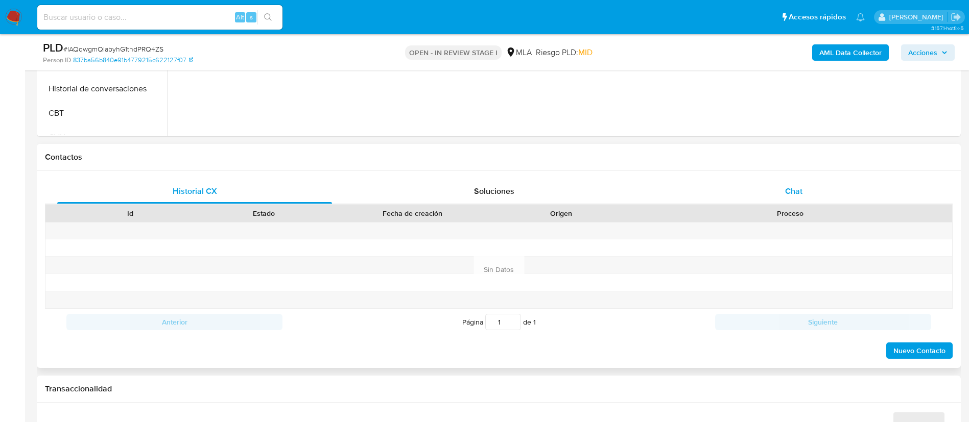
click at [806, 187] on div "Chat" at bounding box center [793, 191] width 275 height 25
select select "10"
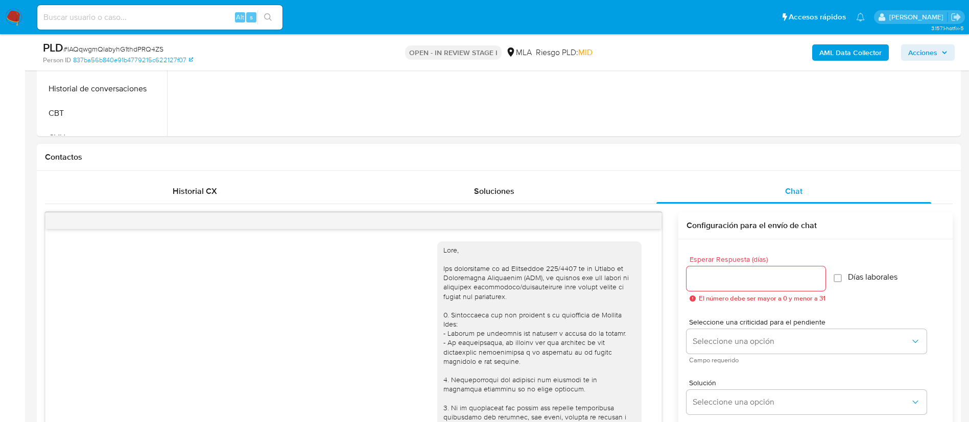
scroll to position [560, 0]
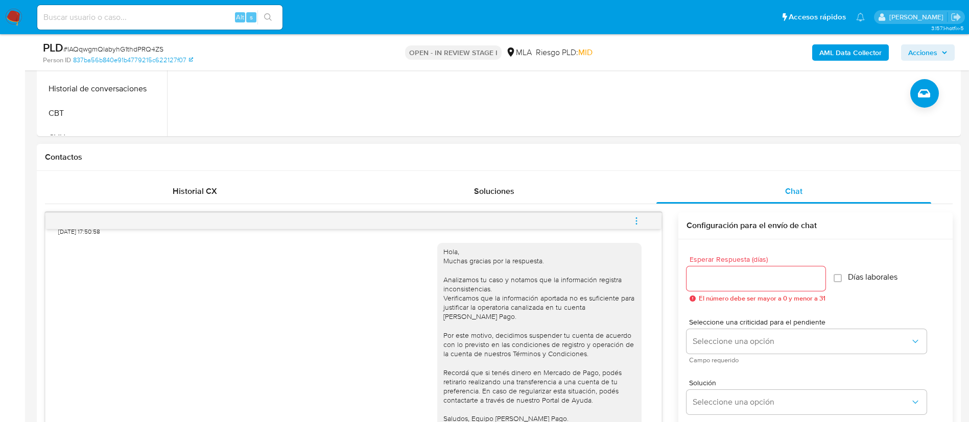
click at [633, 223] on icon "menu-action" at bounding box center [636, 221] width 9 height 9
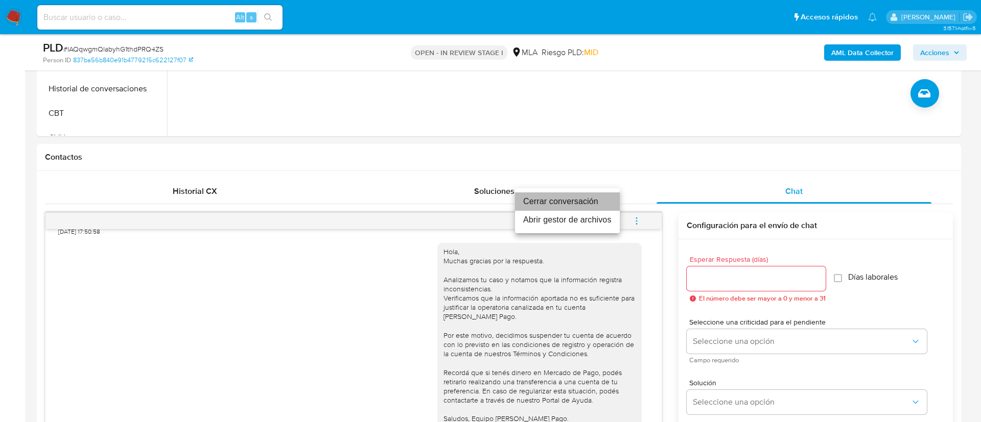
click at [578, 200] on li "Cerrar conversación" at bounding box center [567, 202] width 105 height 18
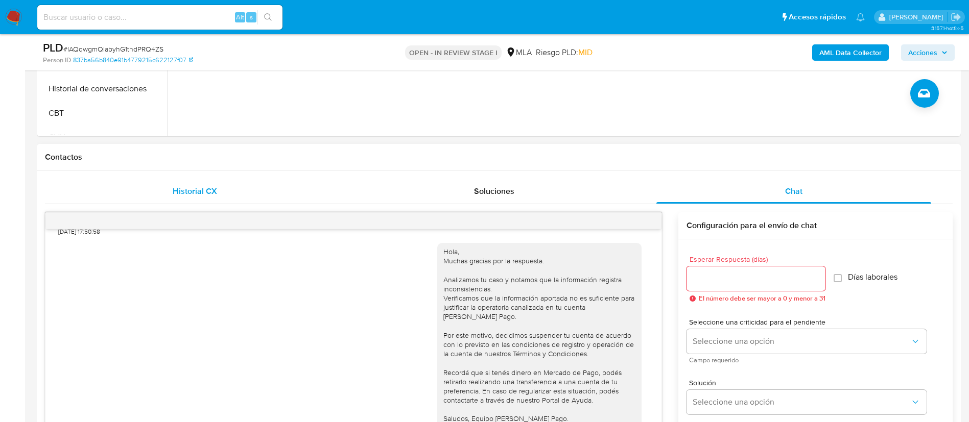
click at [199, 195] on span "Historial CX" at bounding box center [195, 191] width 44 height 12
